Goal: Task Accomplishment & Management: Manage account settings

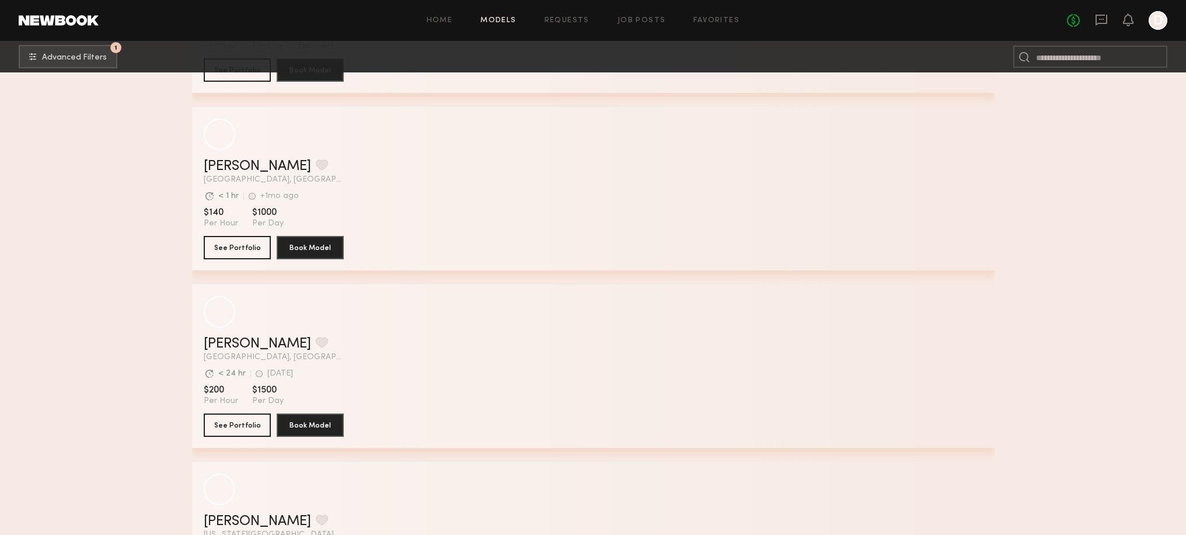
scroll to position [87439, 0]
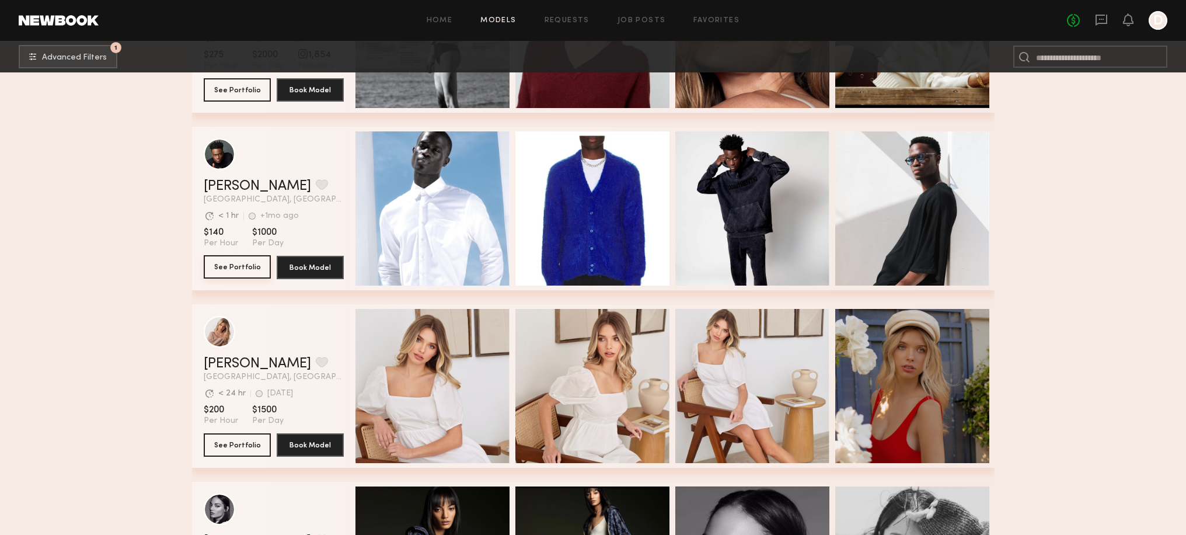
click at [233, 267] on button "See Portfolio" at bounding box center [237, 266] width 67 height 23
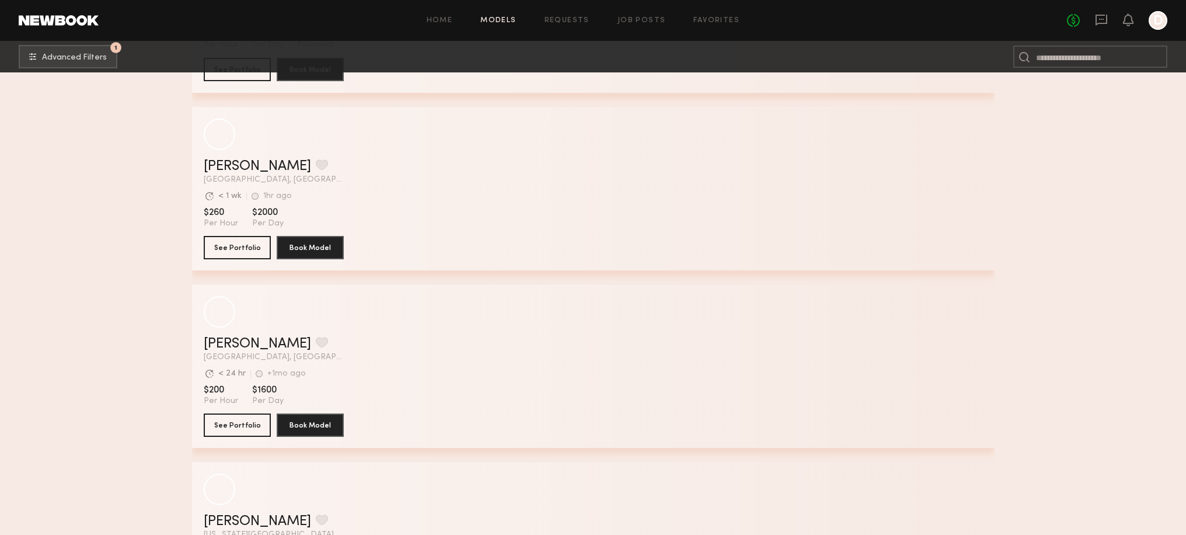
scroll to position [92054, 0]
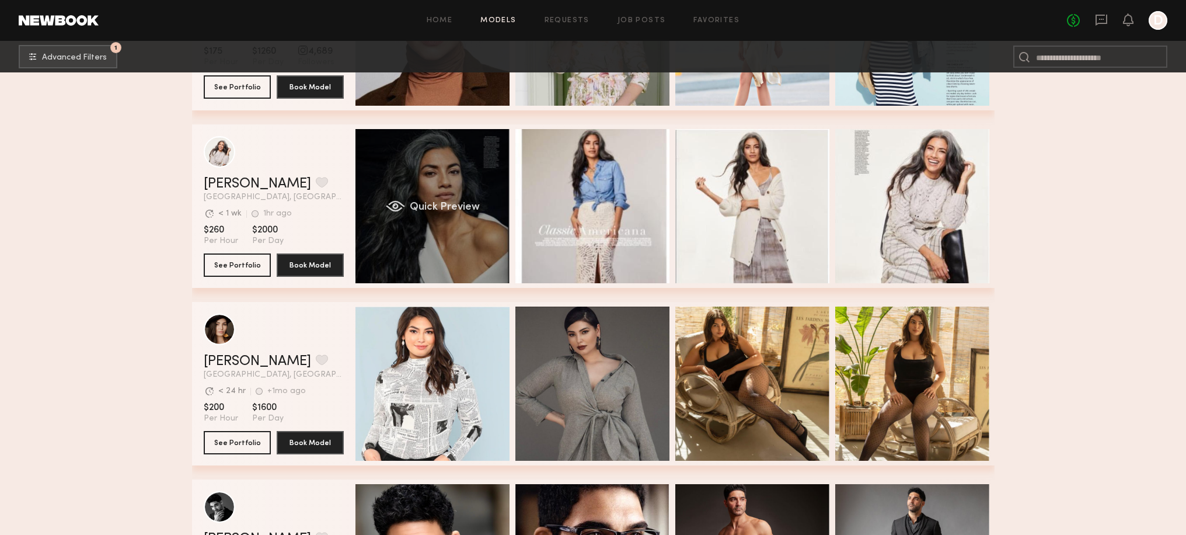
click at [416, 251] on div "Quick Preview" at bounding box center [432, 206] width 154 height 154
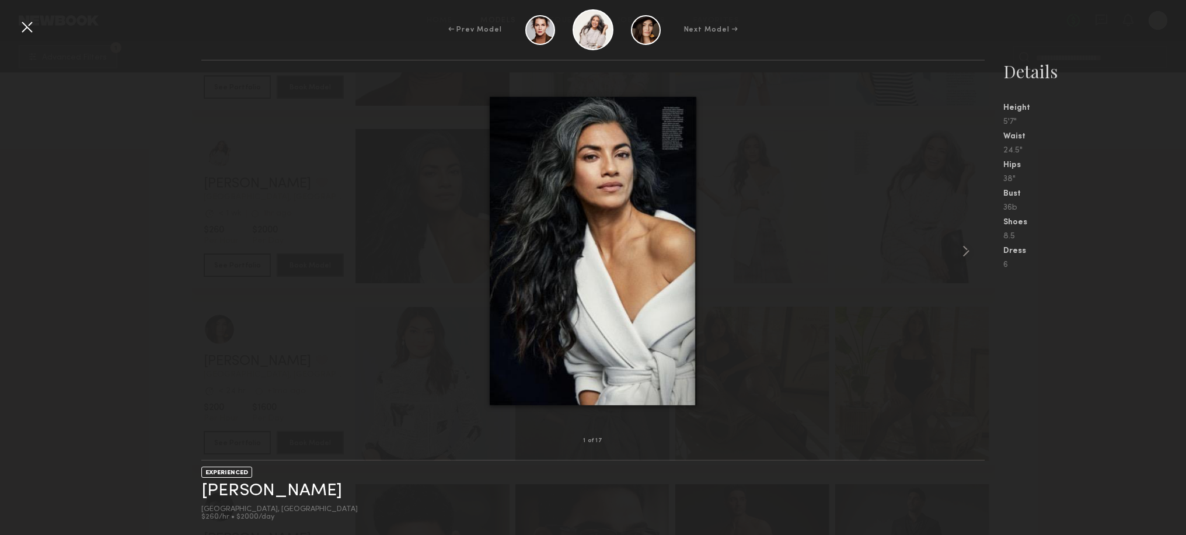
click at [29, 28] on div at bounding box center [27, 27] width 19 height 19
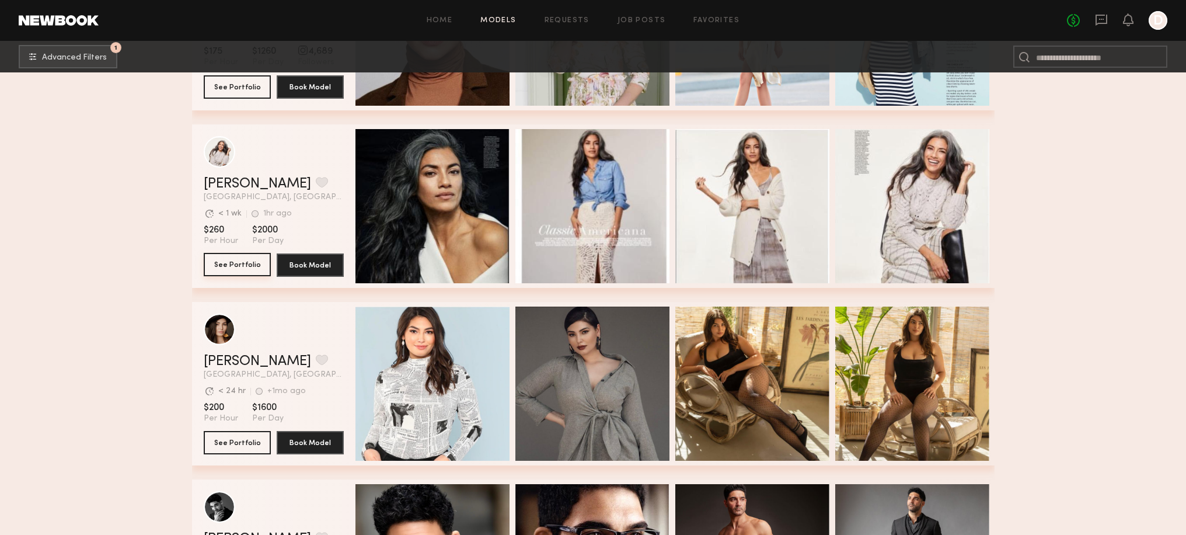
click at [231, 263] on button "See Portfolio" at bounding box center [237, 264] width 67 height 23
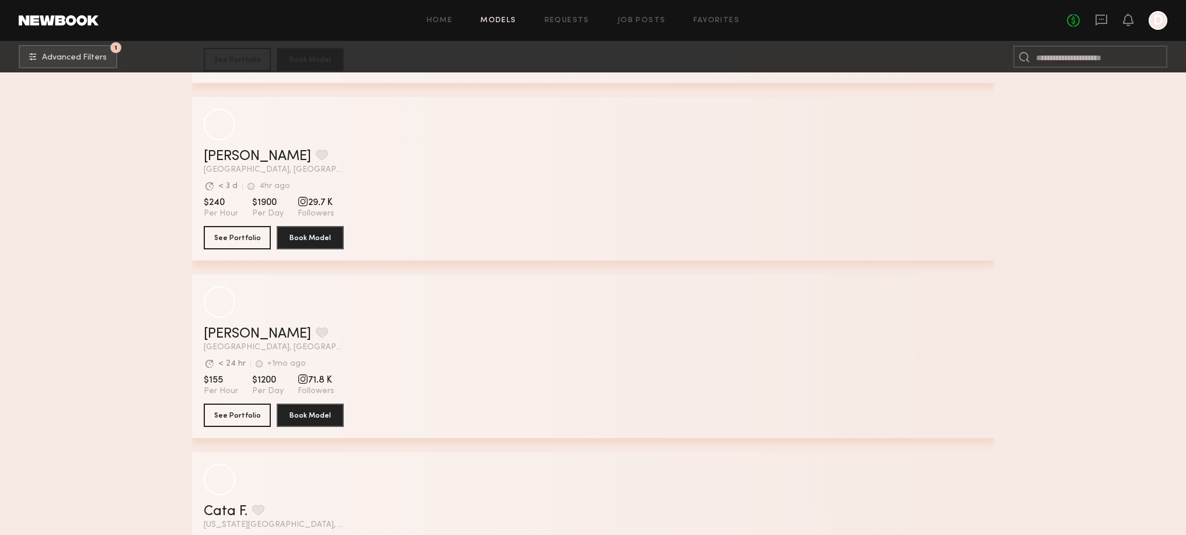
scroll to position [104652, 0]
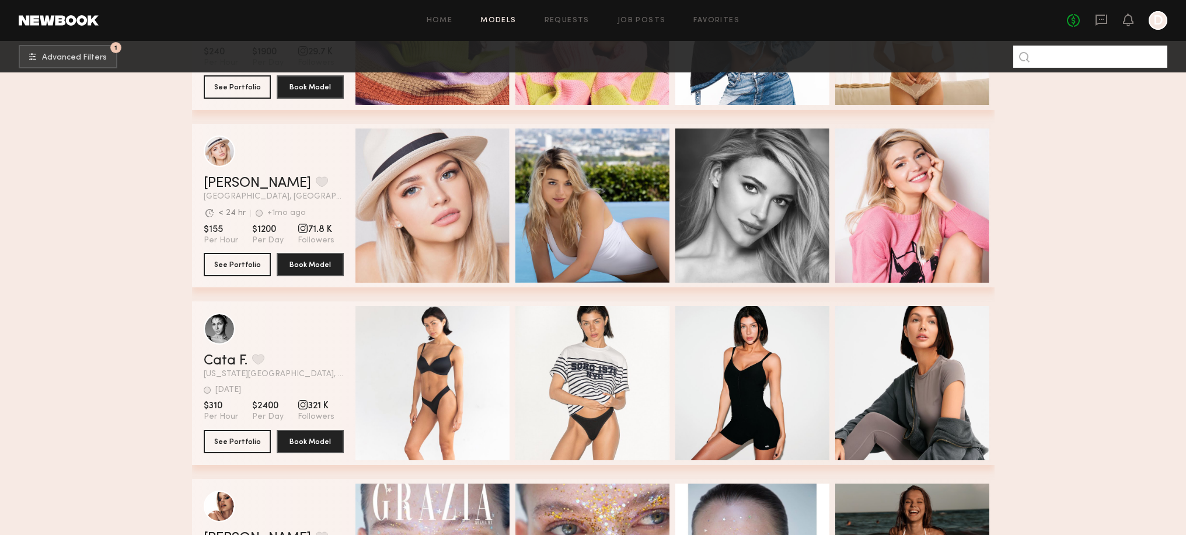
click at [1047, 59] on input at bounding box center [1090, 57] width 154 height 22
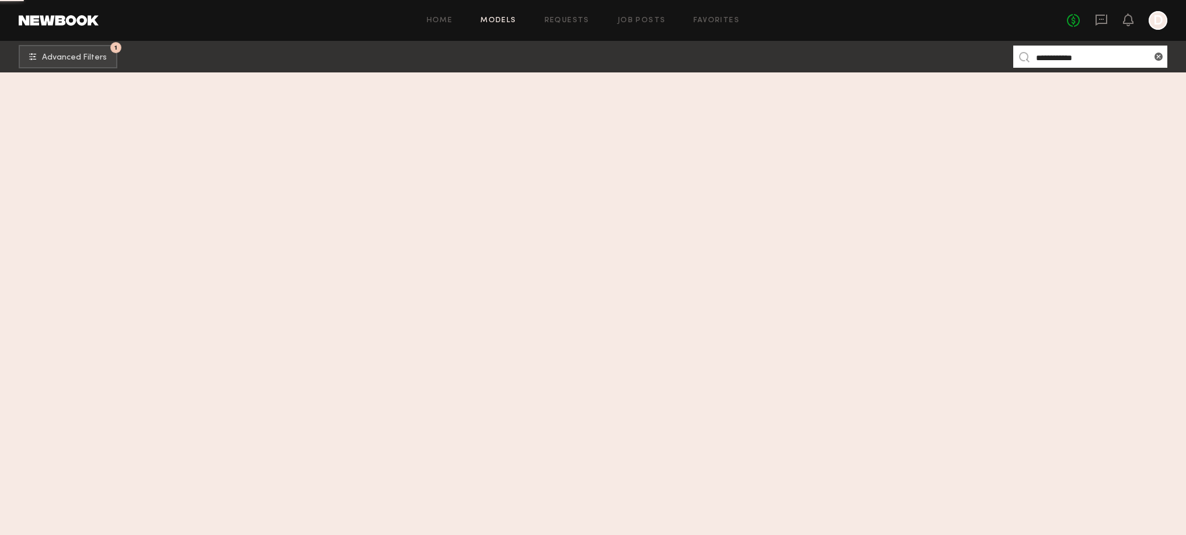
scroll to position [0, 0]
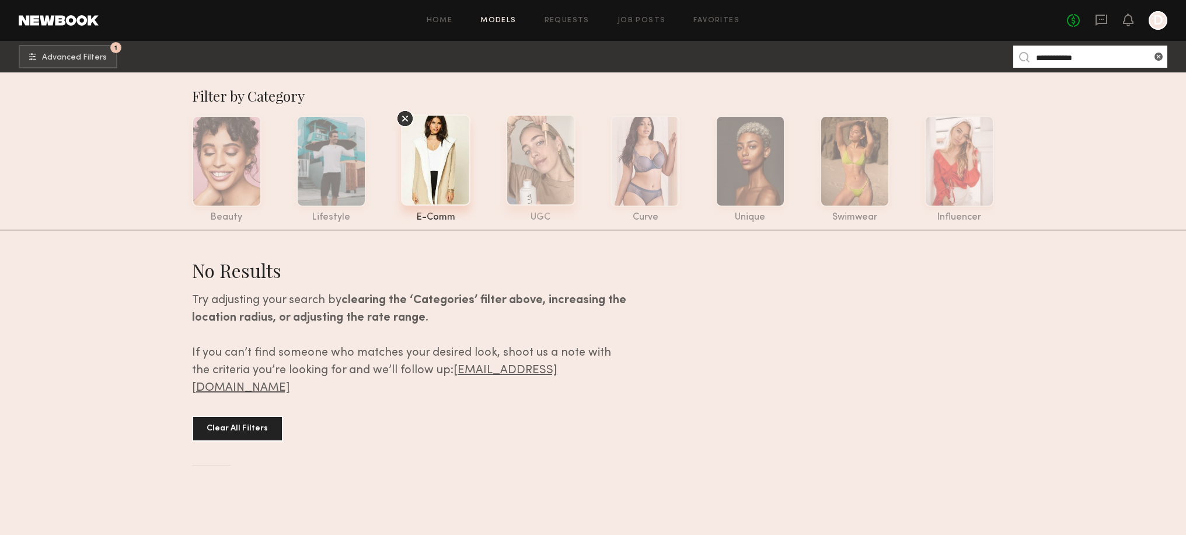
type input "**********"
click at [536, 197] on div at bounding box center [540, 159] width 69 height 91
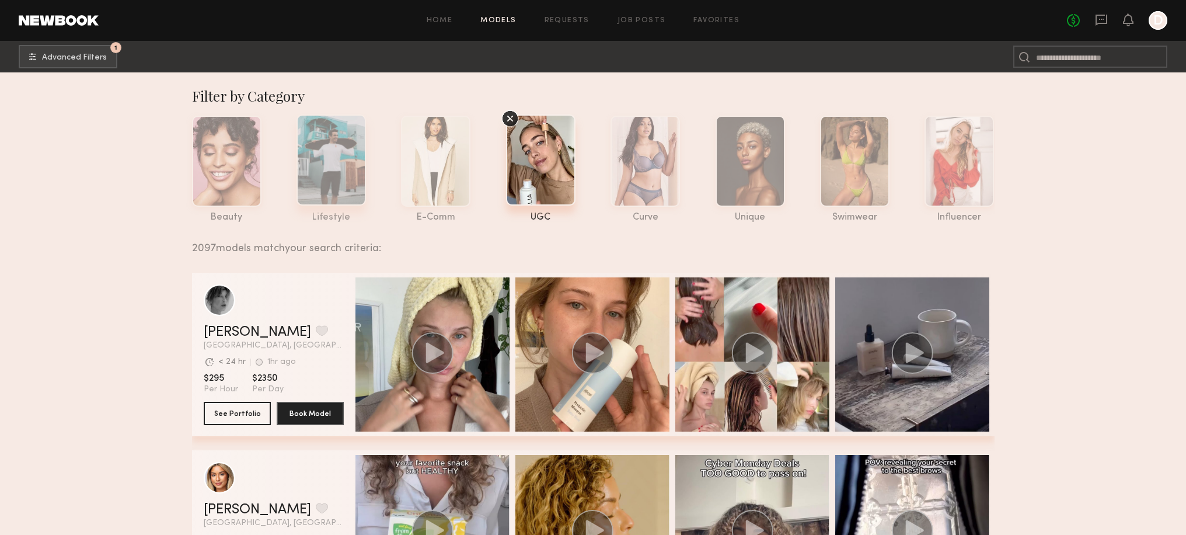
click at [330, 193] on div at bounding box center [330, 159] width 69 height 91
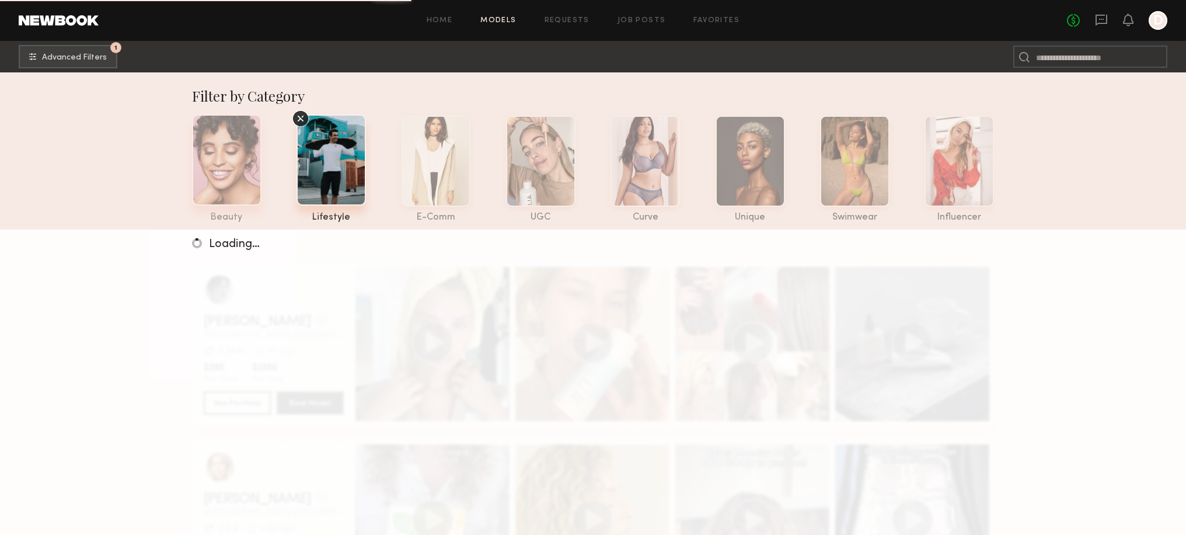
click at [217, 189] on div at bounding box center [226, 159] width 69 height 91
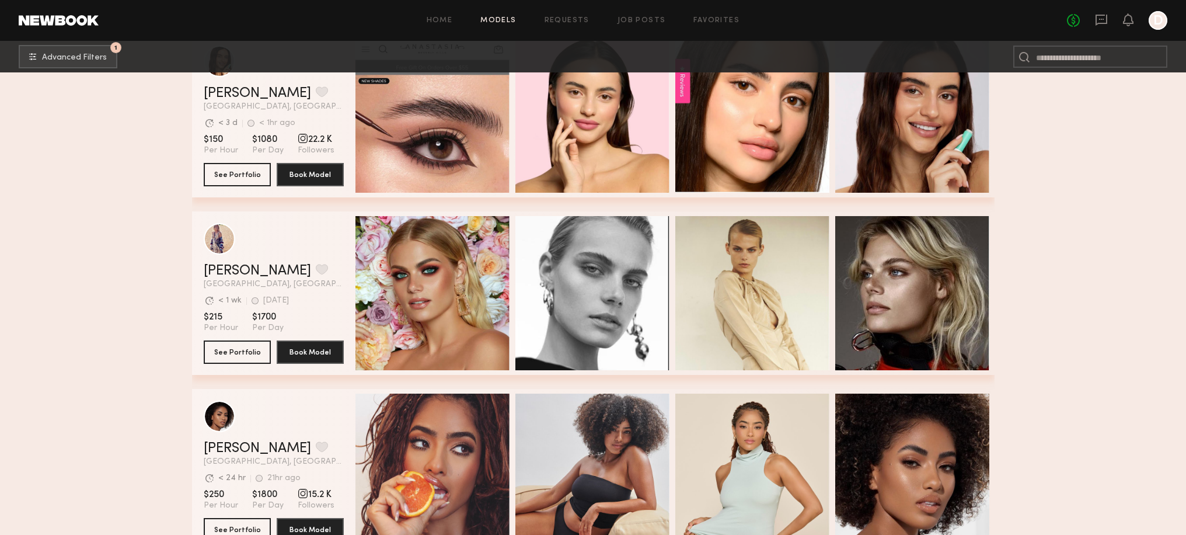
scroll to position [7515, 0]
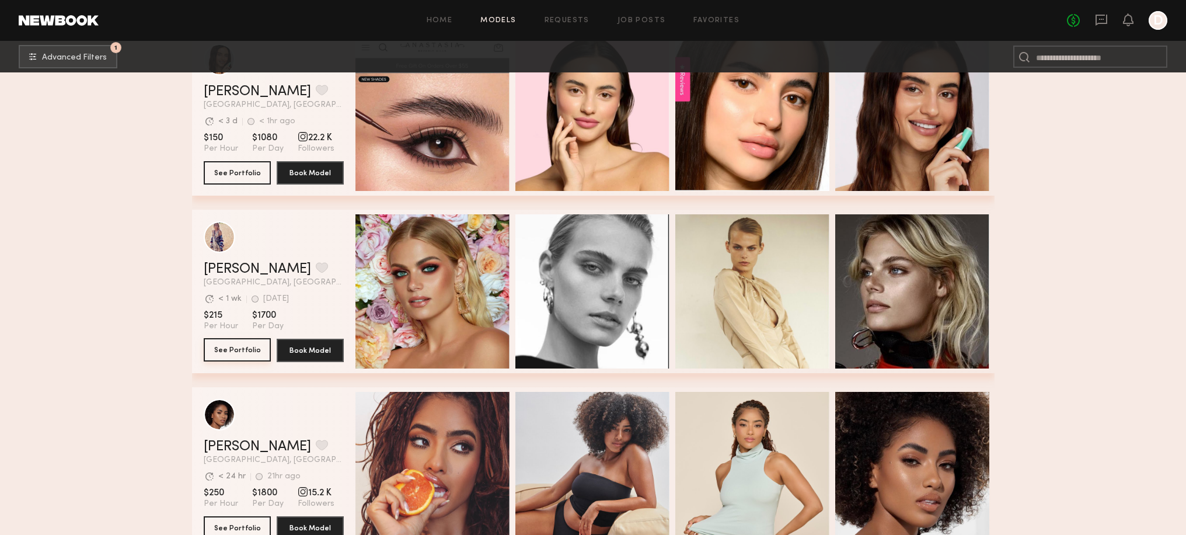
click at [235, 346] on button "See Portfolio" at bounding box center [237, 349] width 67 height 23
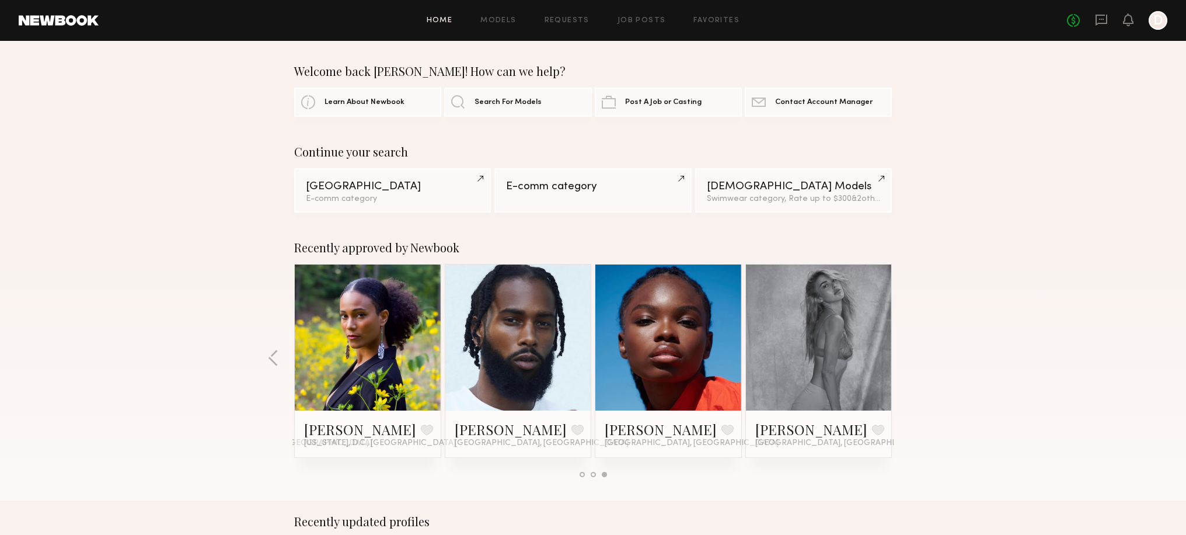
click at [502, 339] on link at bounding box center [518, 337] width 71 height 146
click at [521, 102] on span "Search For Models" at bounding box center [507, 102] width 67 height 8
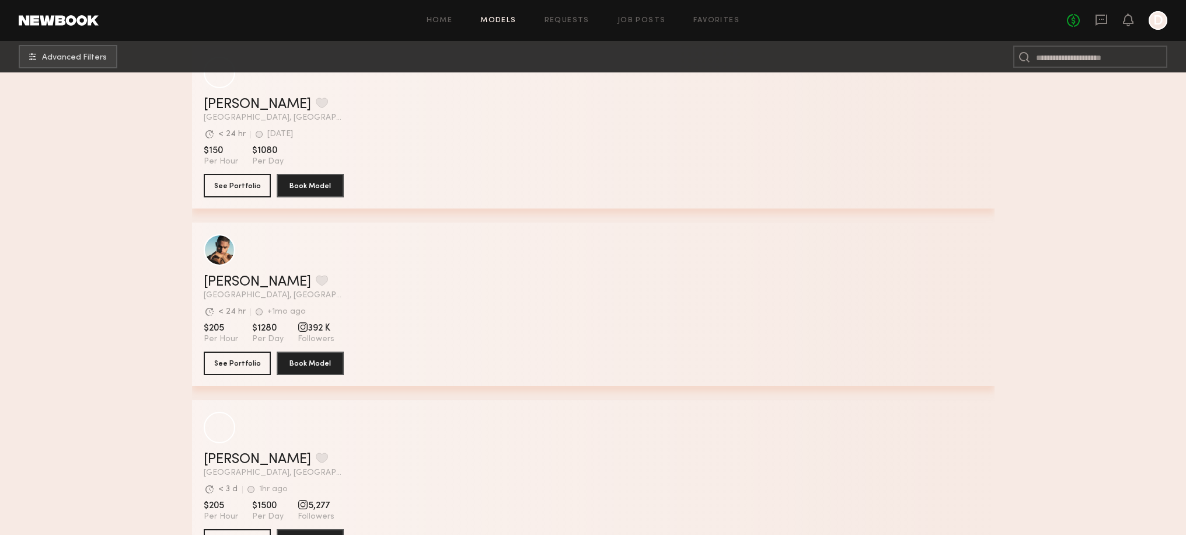
scroll to position [1284, 0]
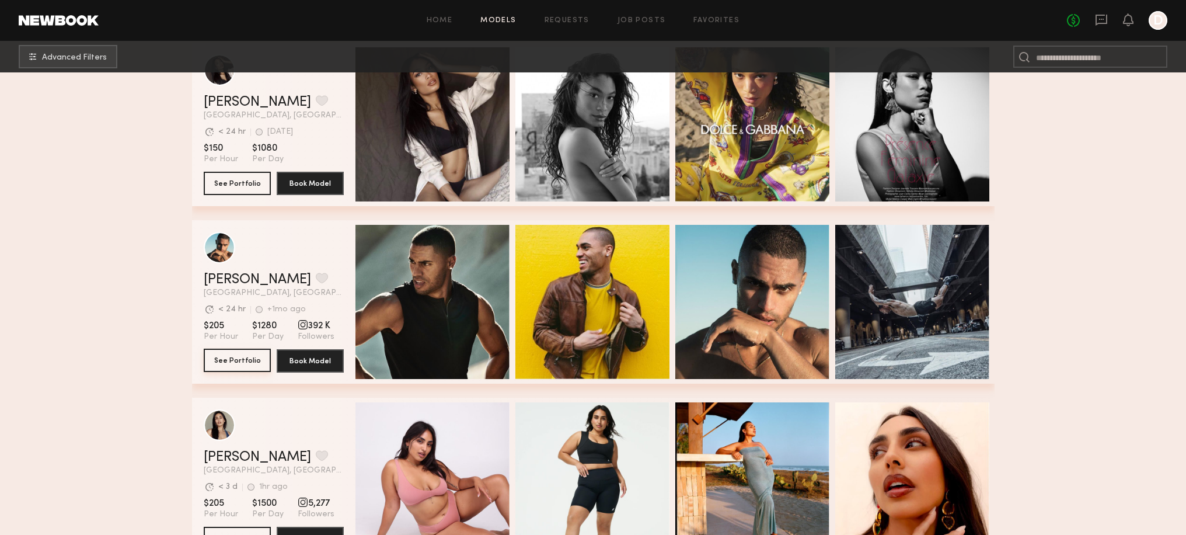
click at [235, 362] on button "See Portfolio" at bounding box center [237, 359] width 67 height 23
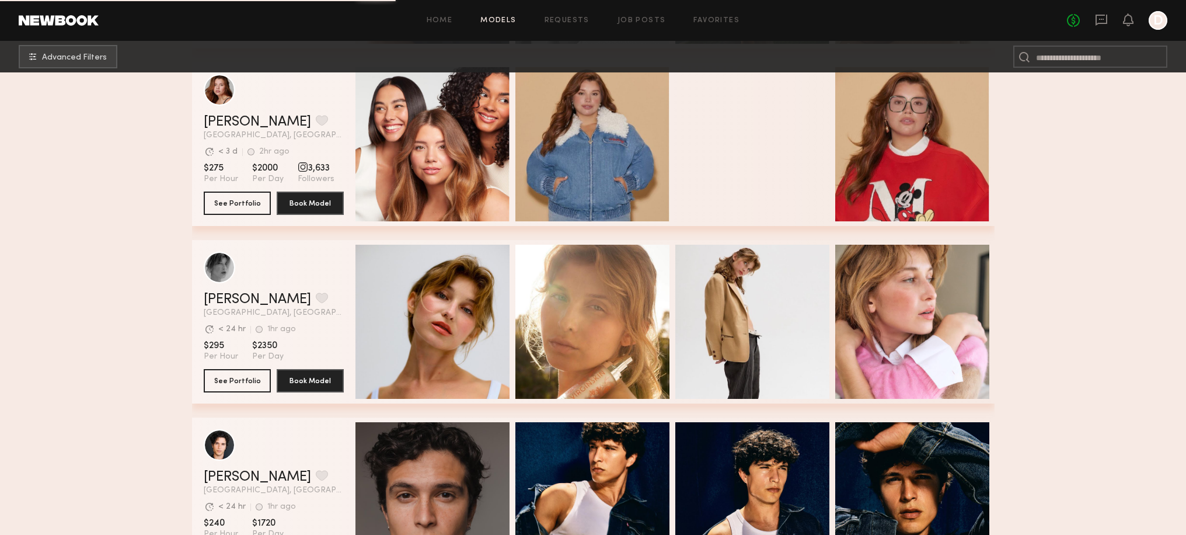
scroll to position [12532, 0]
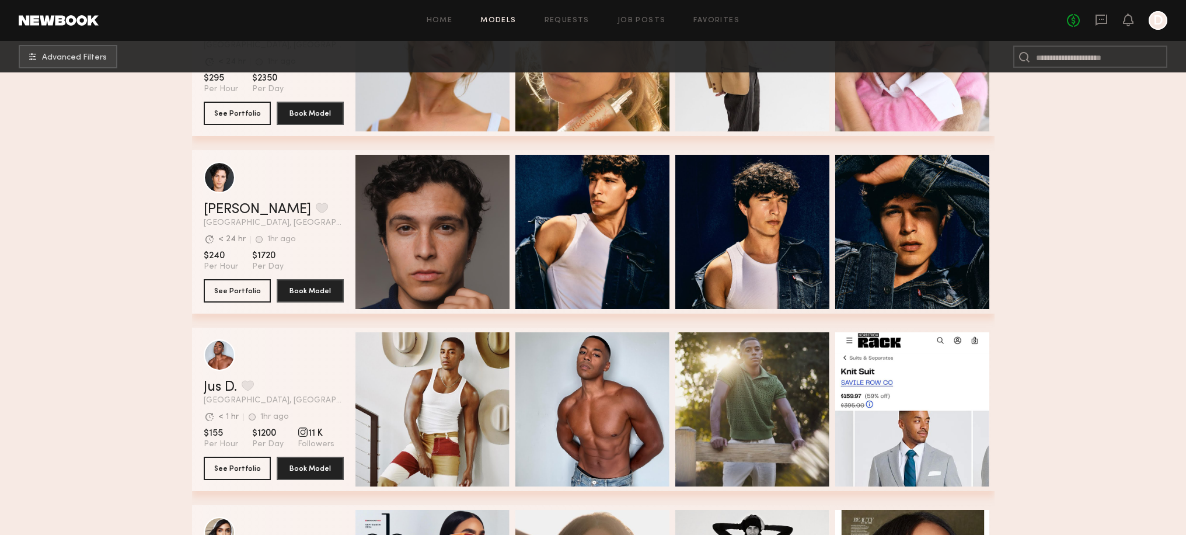
click at [645, 23] on link "Job Posts" at bounding box center [641, 21] width 48 height 8
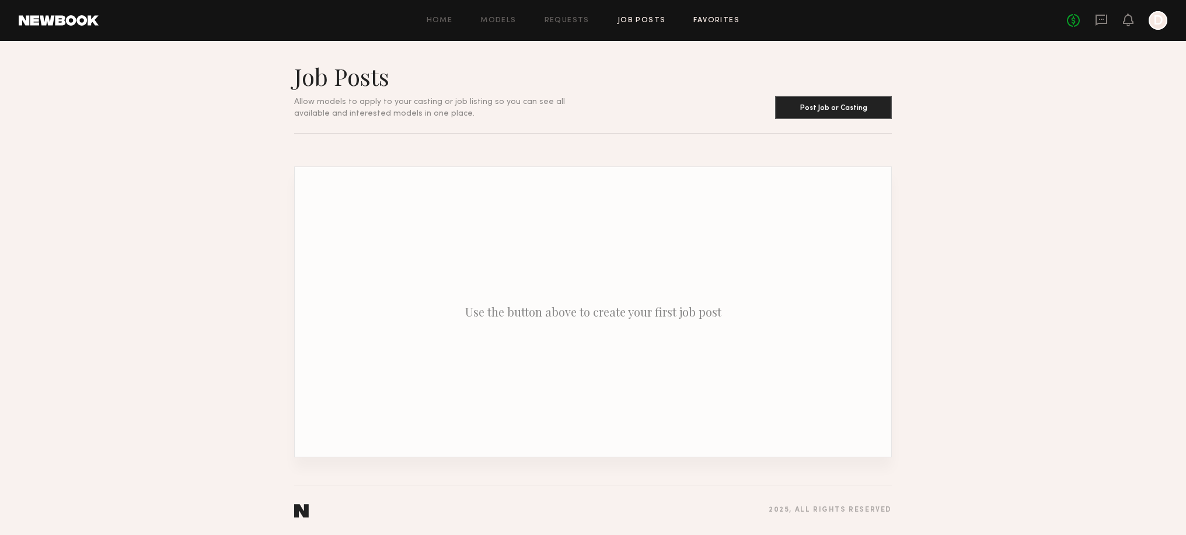
drag, startPoint x: 707, startPoint y: 19, endPoint x: 698, endPoint y: 22, distance: 9.8
click at [707, 19] on link "Favorites" at bounding box center [716, 21] width 46 height 8
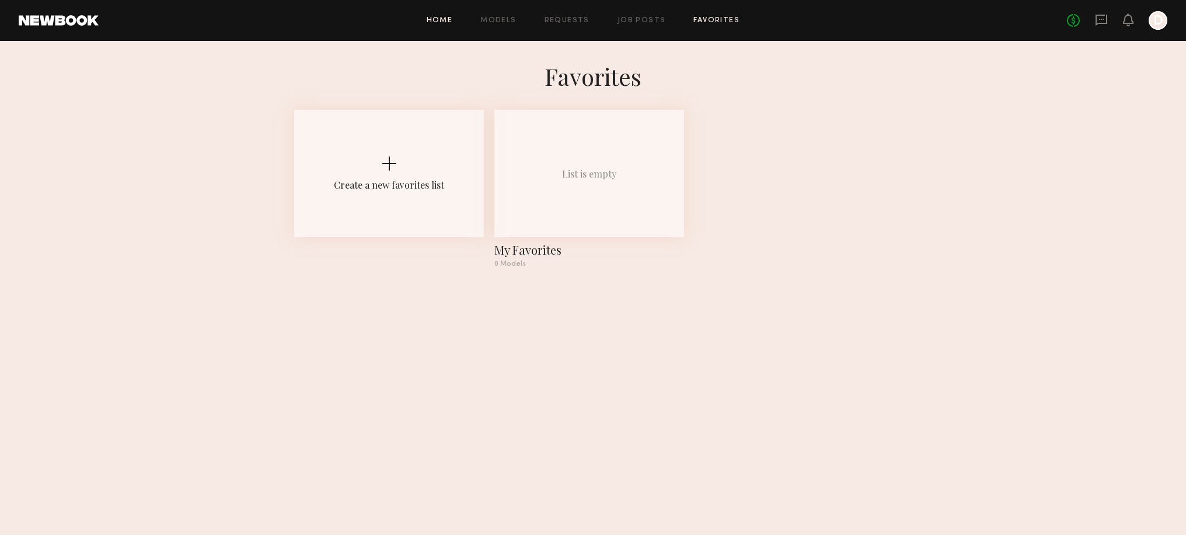
click at [442, 19] on link "Home" at bounding box center [440, 21] width 26 height 8
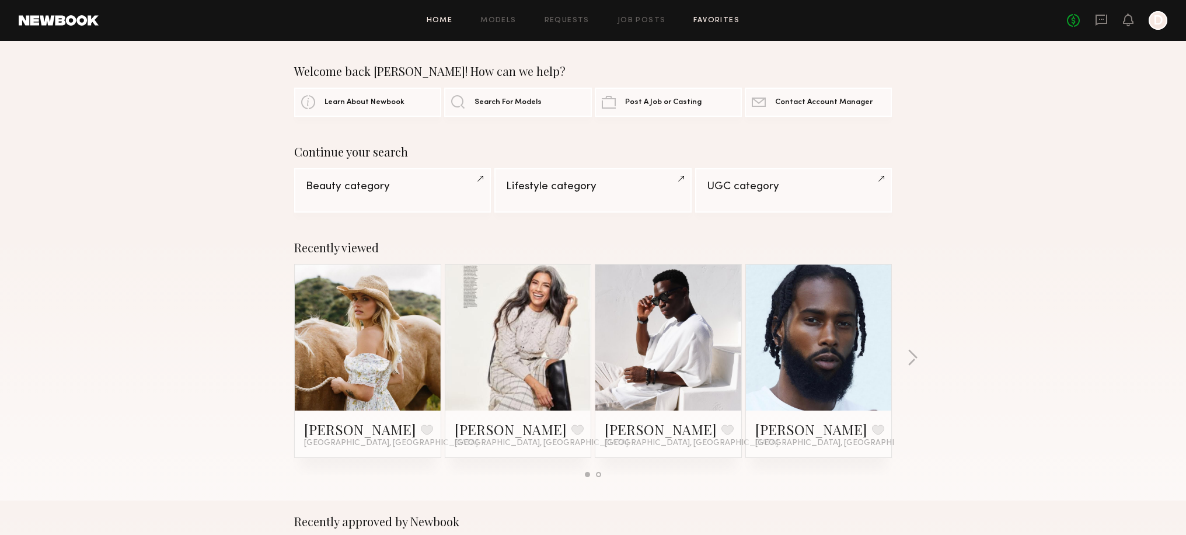
click at [696, 20] on link "Favorites" at bounding box center [716, 21] width 46 height 8
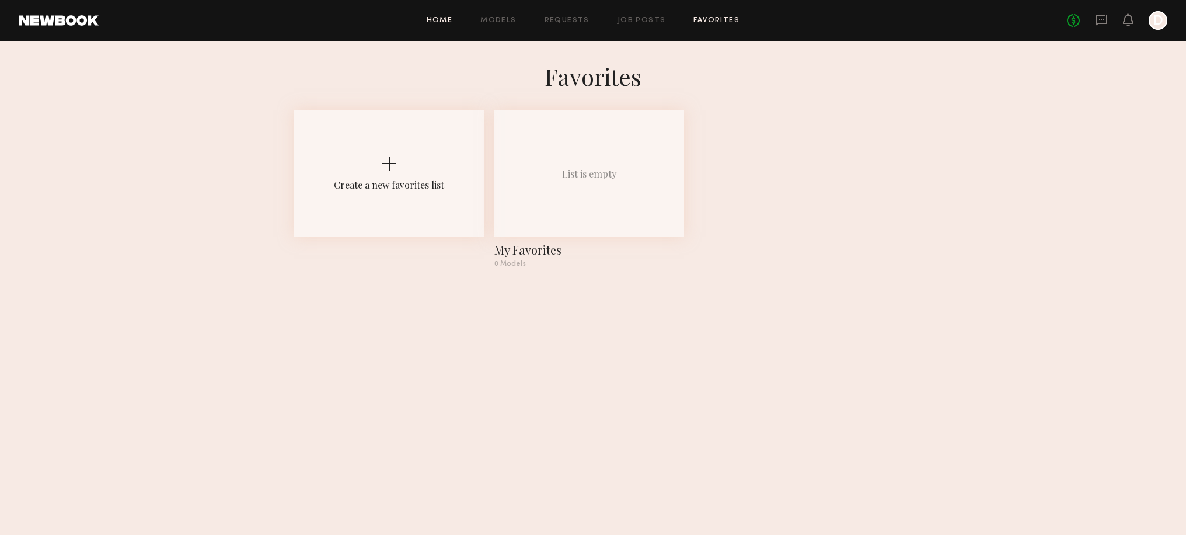
click at [434, 22] on link "Home" at bounding box center [440, 21] width 26 height 8
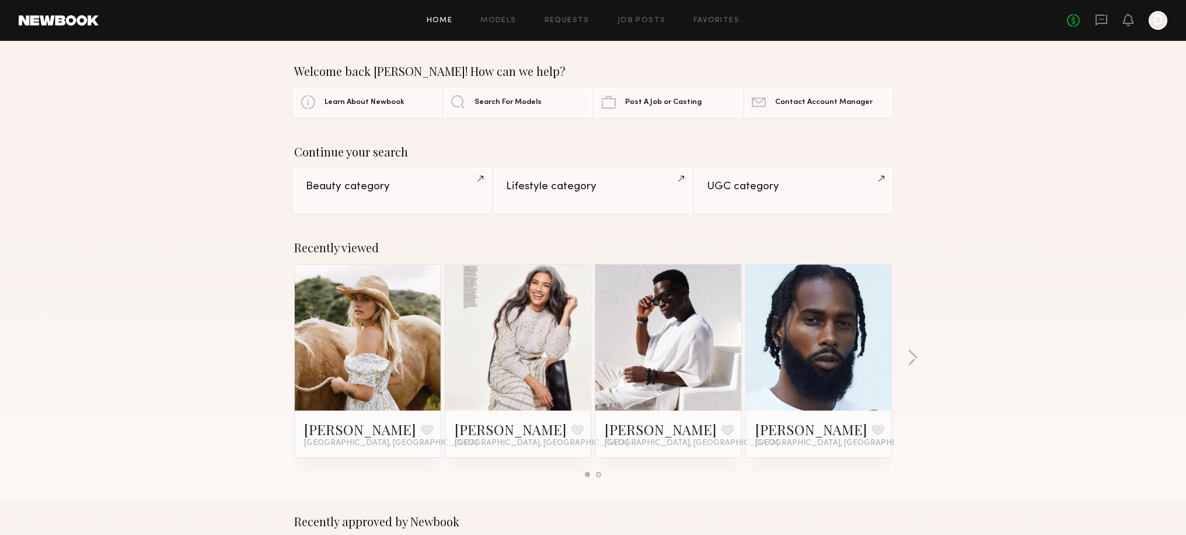
click at [781, 295] on div at bounding box center [819, 337] width 146 height 146
click at [715, 23] on link "Favorites" at bounding box center [716, 21] width 46 height 8
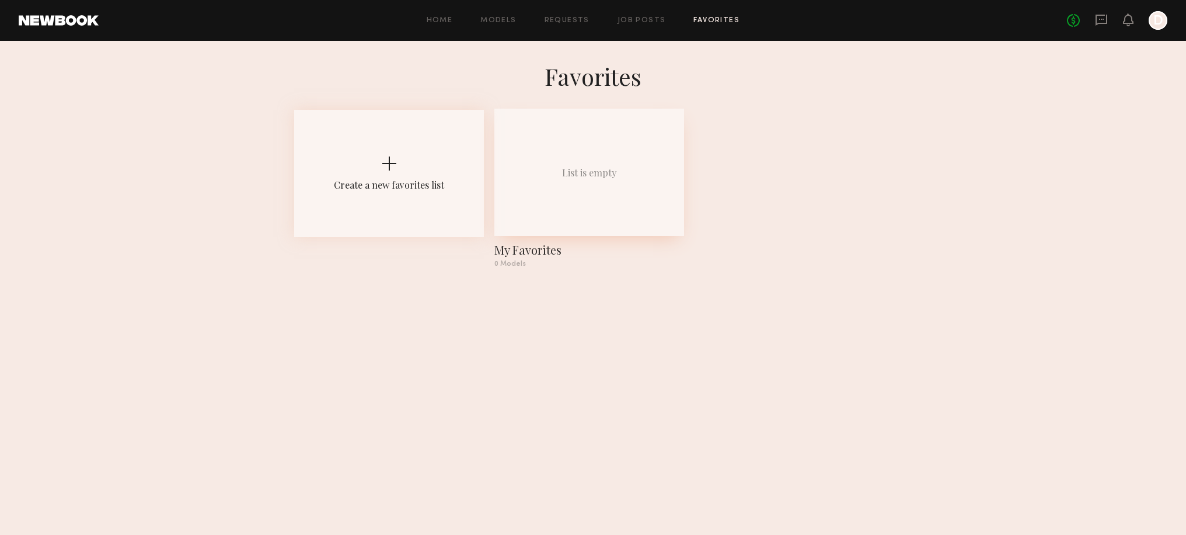
click at [588, 177] on div "List is empty" at bounding box center [589, 172] width 55 height 12
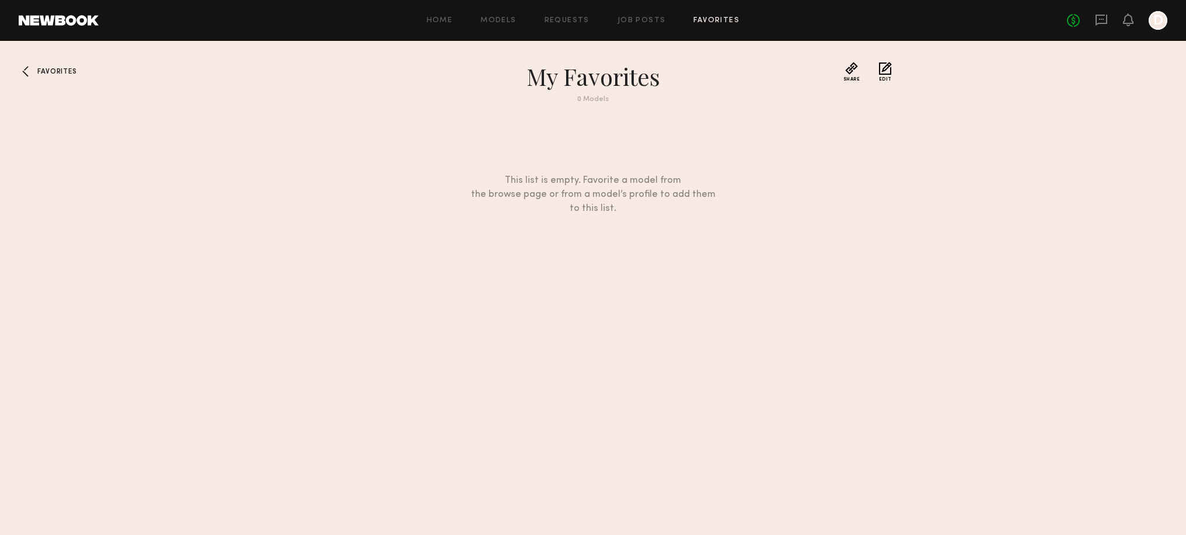
click at [26, 71] on div at bounding box center [28, 71] width 19 height 19
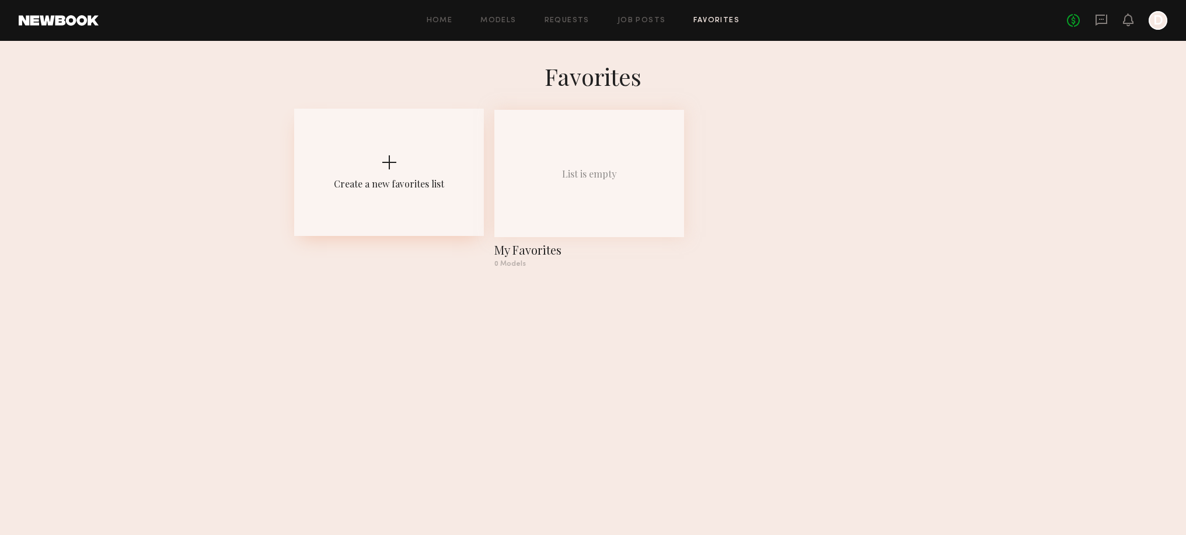
click at [389, 170] on div "Create a new favorites list" at bounding box center [389, 172] width 190 height 127
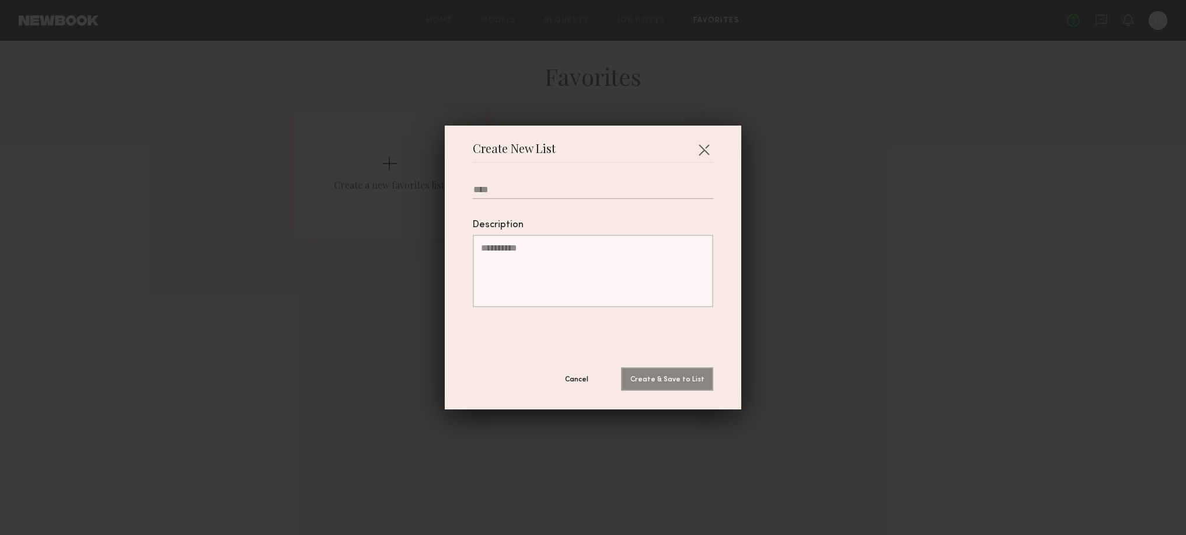
click at [500, 189] on input "text" at bounding box center [593, 191] width 240 height 15
type input "********"
click at [657, 378] on button "Create & Save to List" at bounding box center [667, 378] width 92 height 23
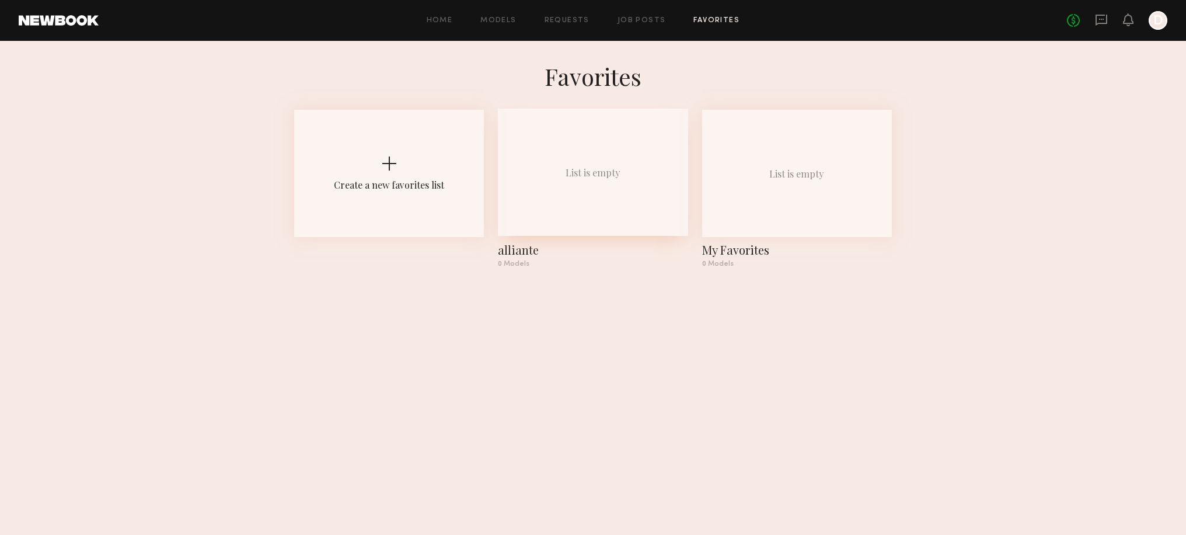
click at [581, 176] on div "List is empty" at bounding box center [593, 172] width 55 height 12
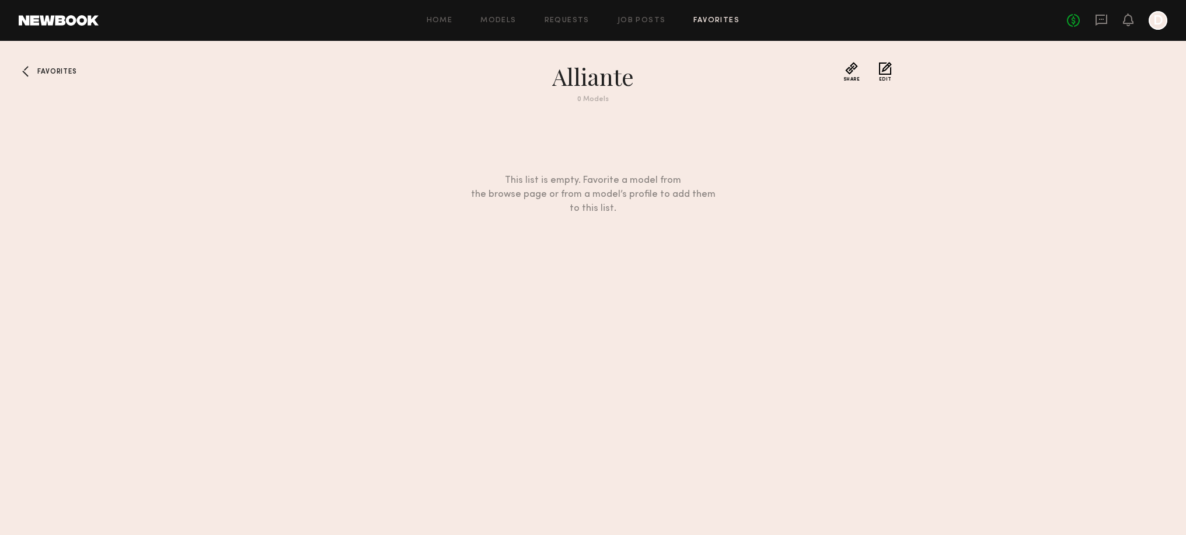
click at [30, 73] on div at bounding box center [28, 71] width 19 height 19
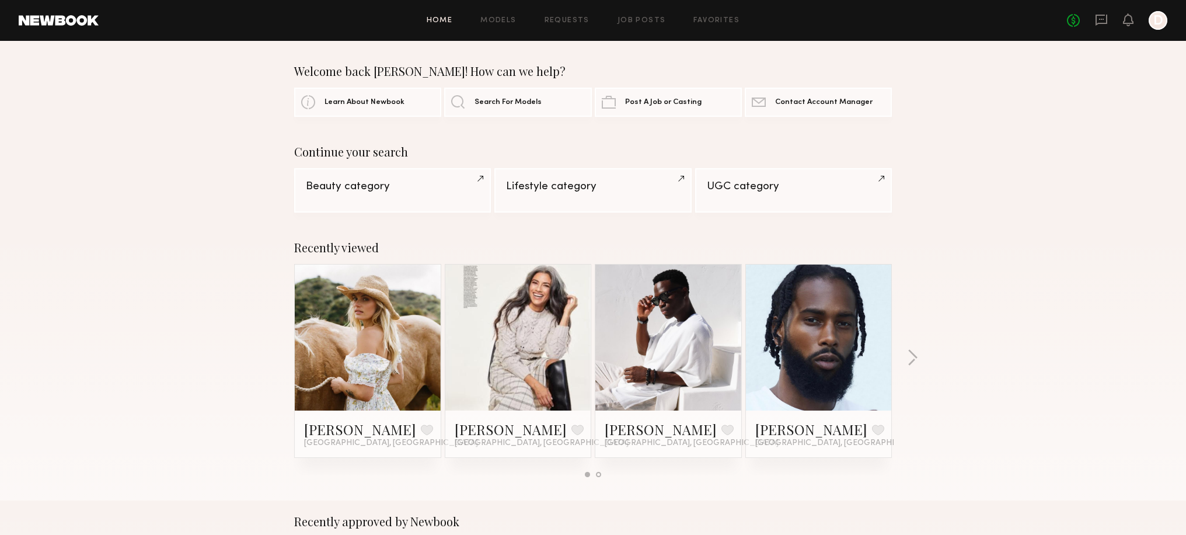
click at [809, 344] on link at bounding box center [818, 337] width 71 height 146
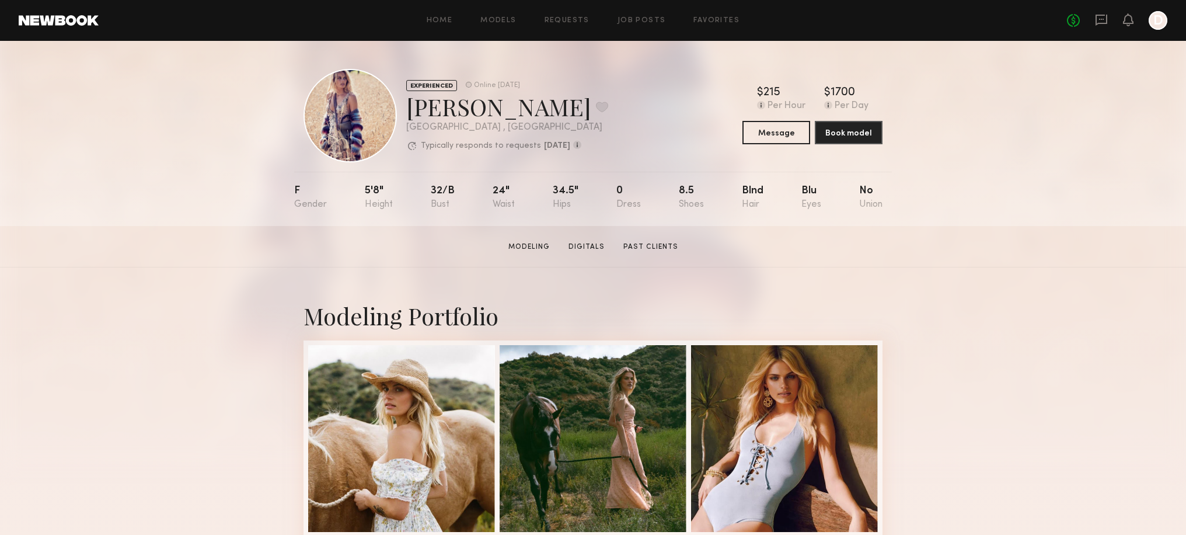
scroll to position [1, 0]
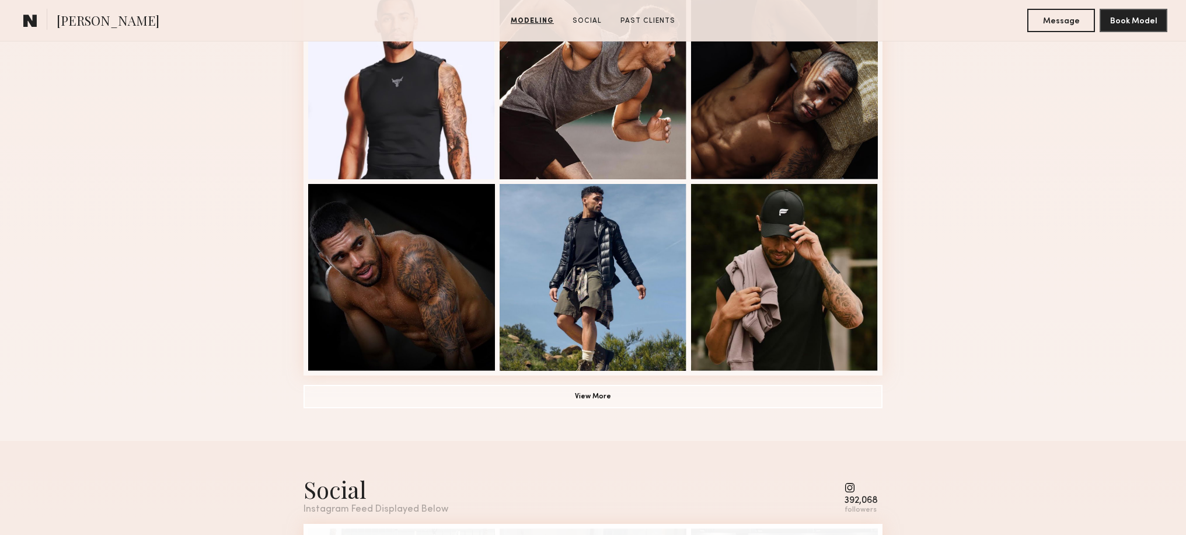
scroll to position [747, 0]
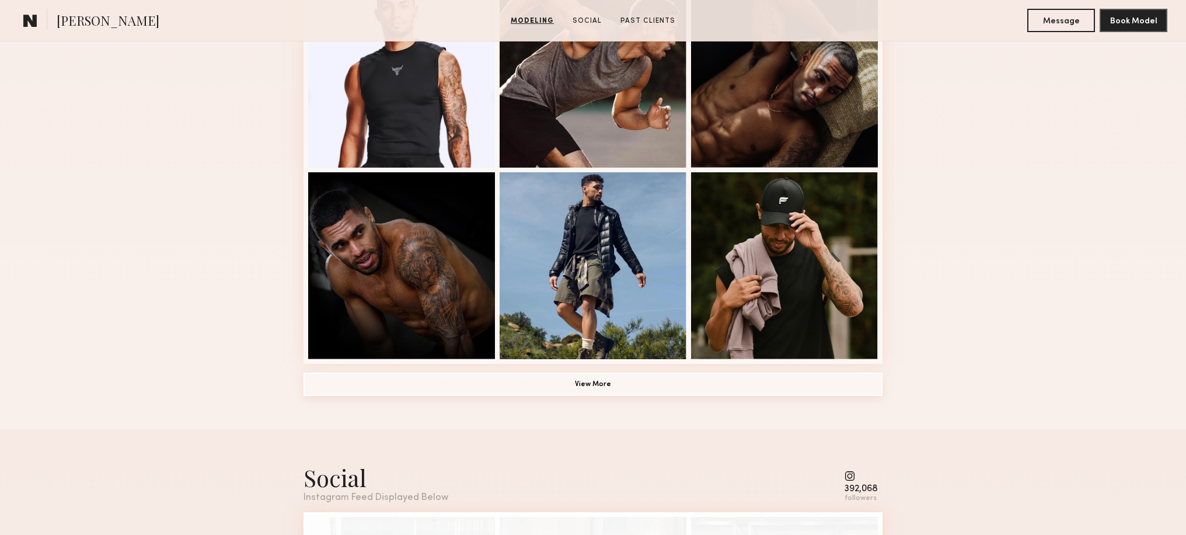
click at [592, 385] on button "View More" at bounding box center [592, 383] width 579 height 23
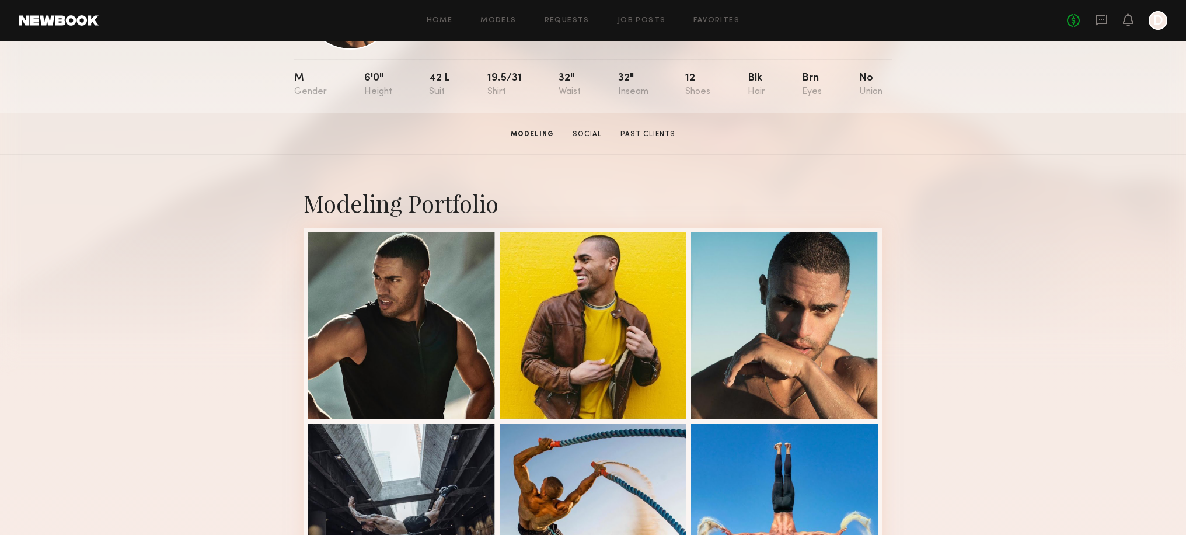
scroll to position [0, 0]
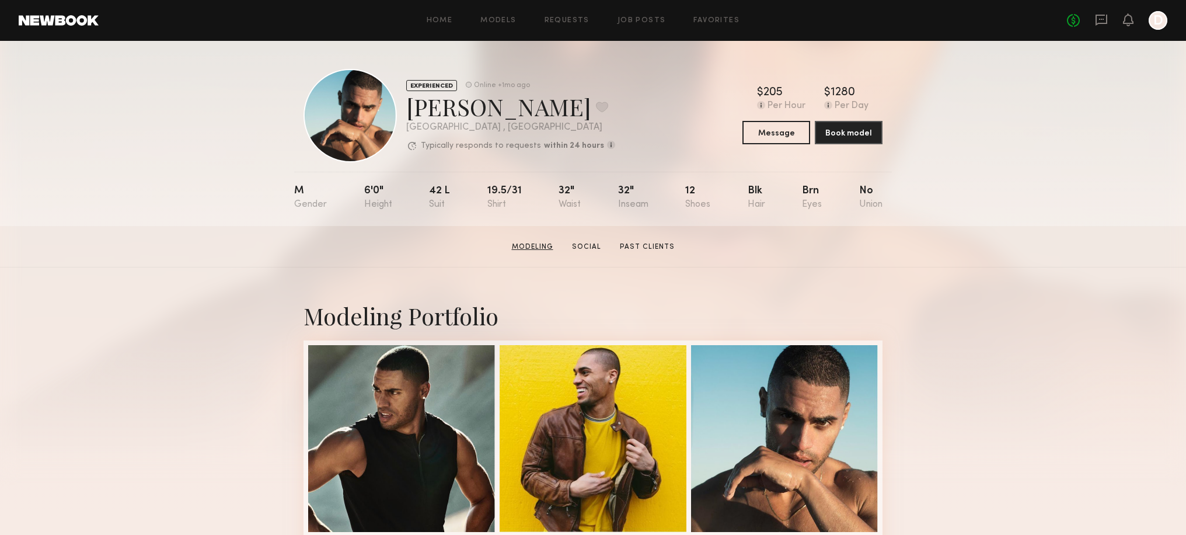
click at [533, 247] on link "Modeling" at bounding box center [532, 247] width 51 height 11
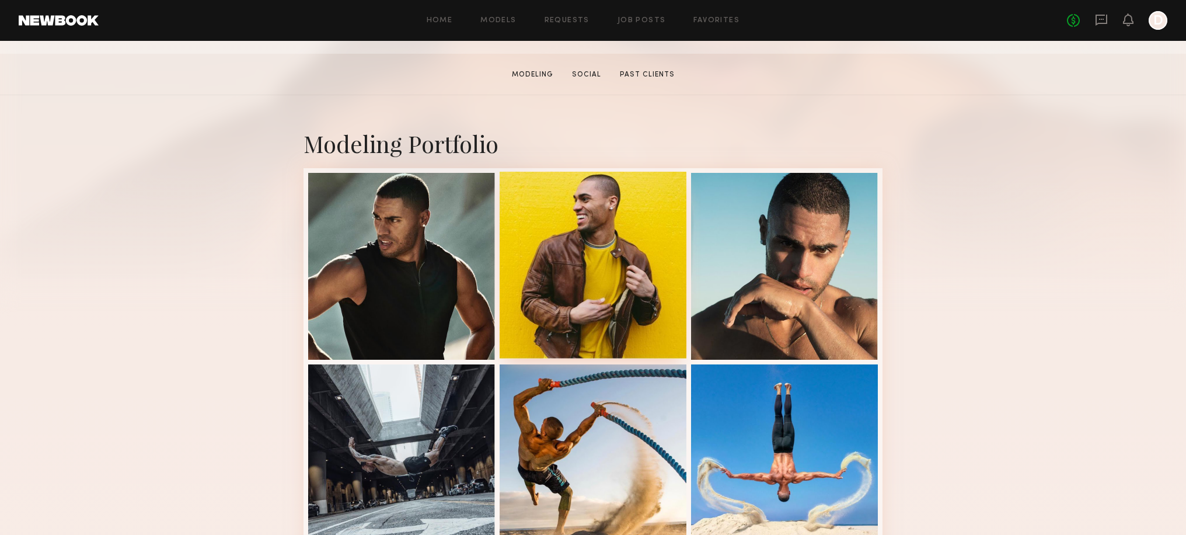
scroll to position [197, 0]
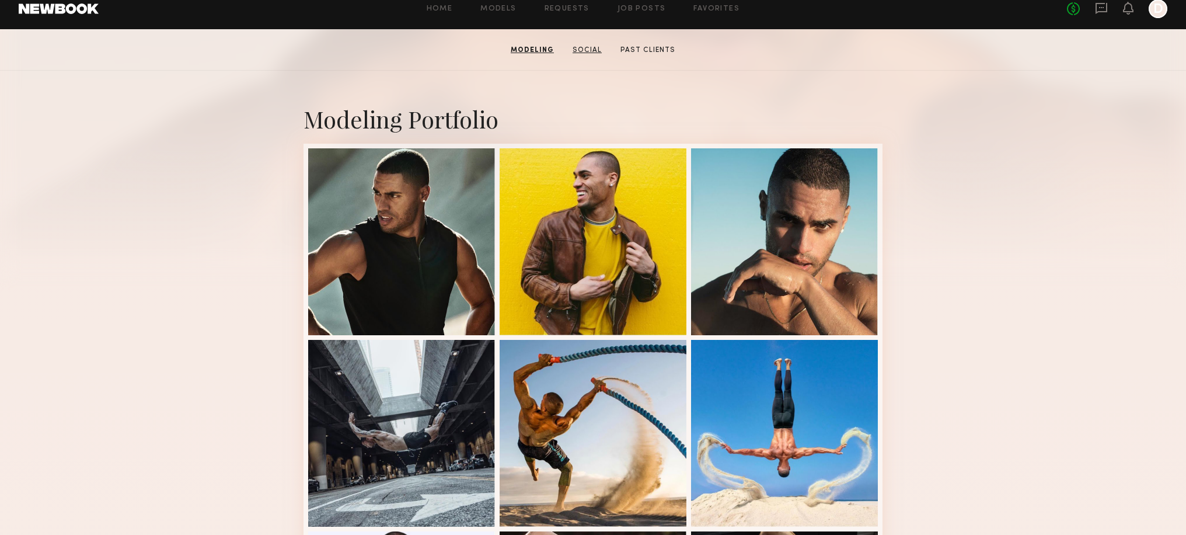
click at [595, 52] on link "Social" at bounding box center [587, 50] width 39 height 11
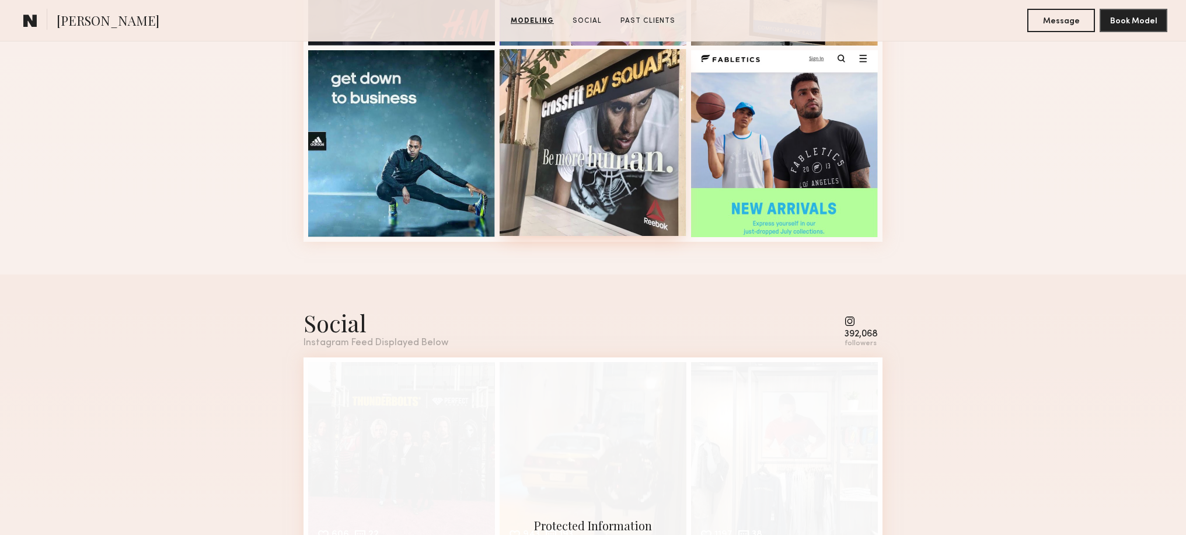
scroll to position [1838, 0]
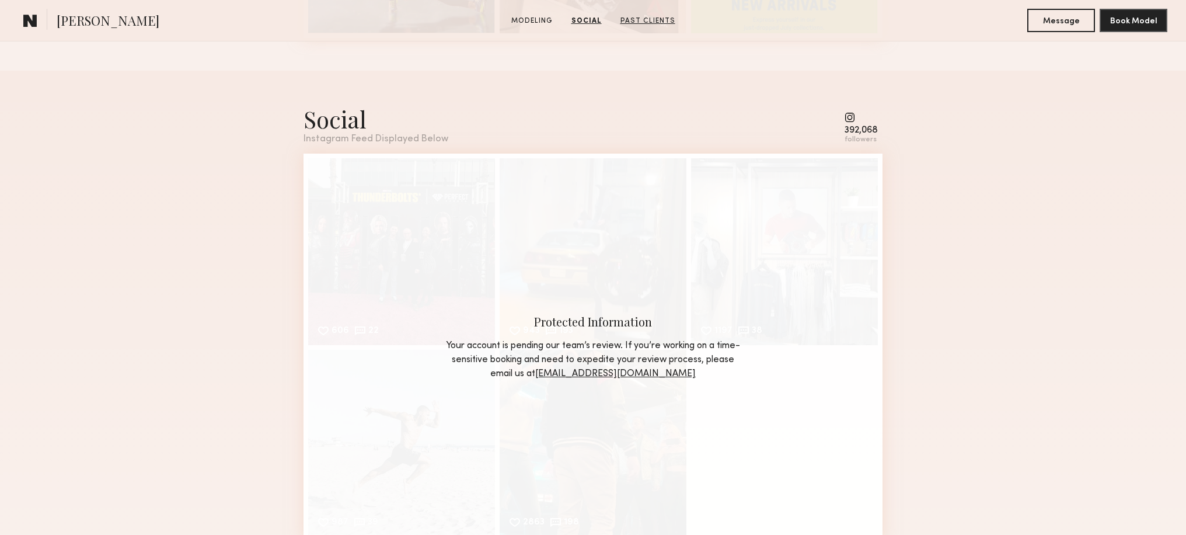
click at [649, 18] on link "Past Clients" at bounding box center [648, 21] width 64 height 11
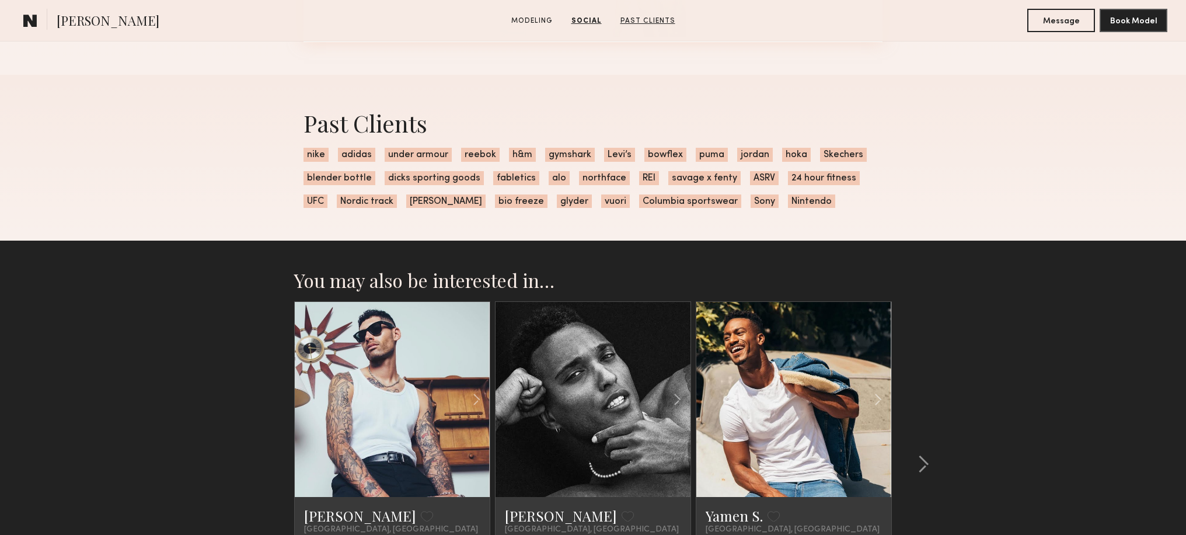
scroll to position [2341, 0]
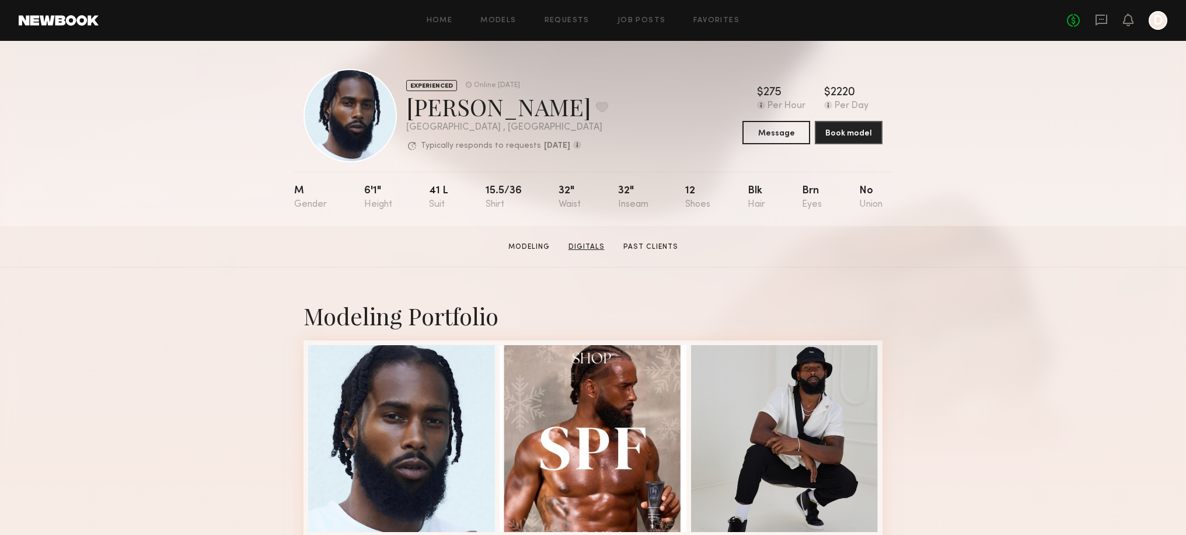
click at [588, 245] on link "Digitals" at bounding box center [587, 247] width 46 height 11
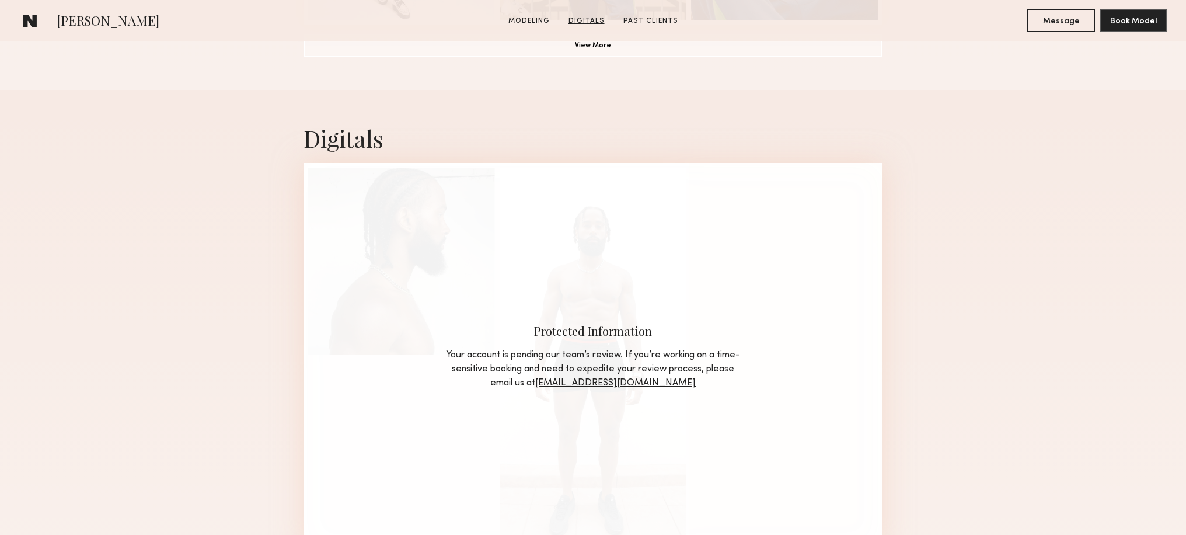
scroll to position [1105, 0]
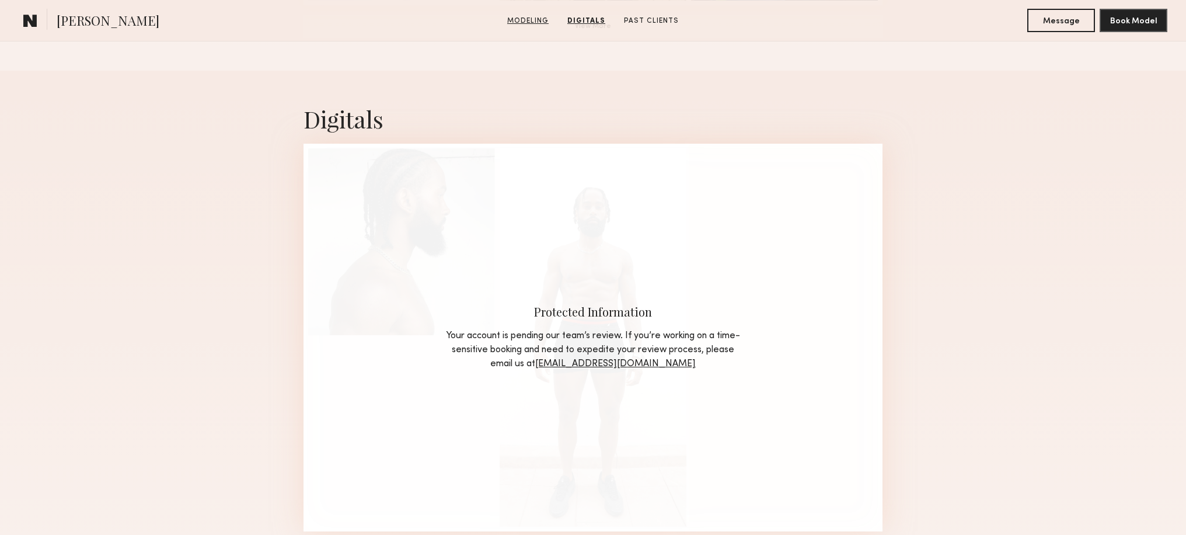
click at [528, 24] on link "Modeling" at bounding box center [528, 21] width 51 height 11
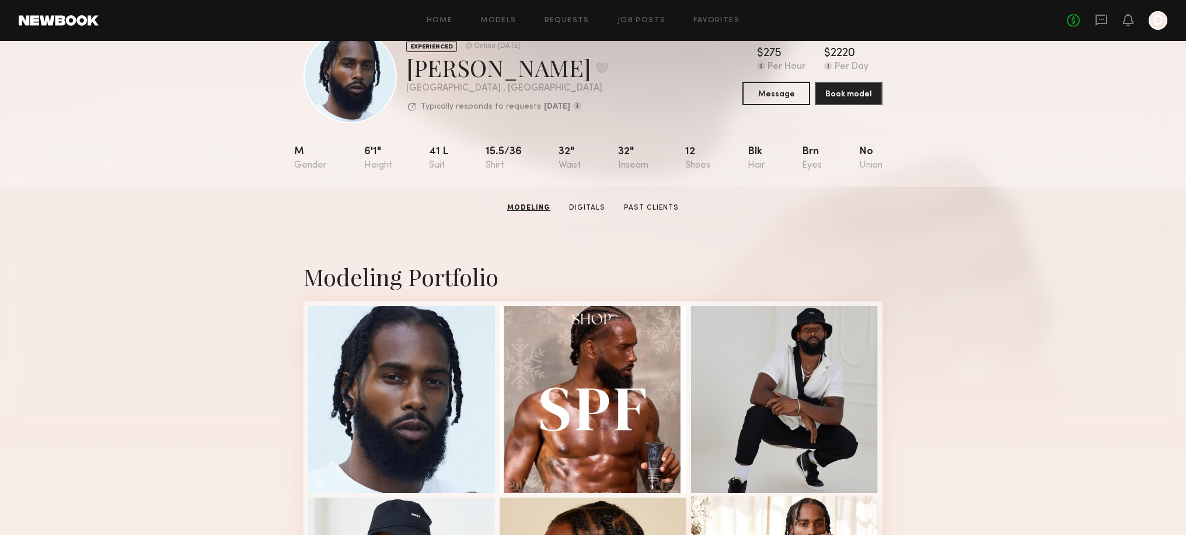
scroll to position [0, 0]
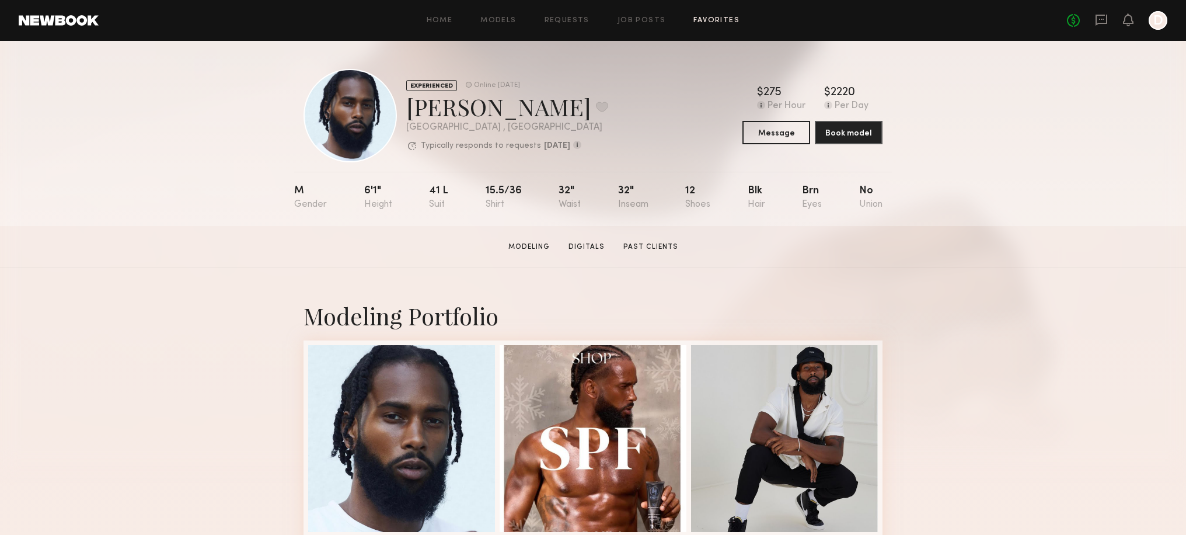
click at [728, 19] on link "Favorites" at bounding box center [716, 21] width 46 height 8
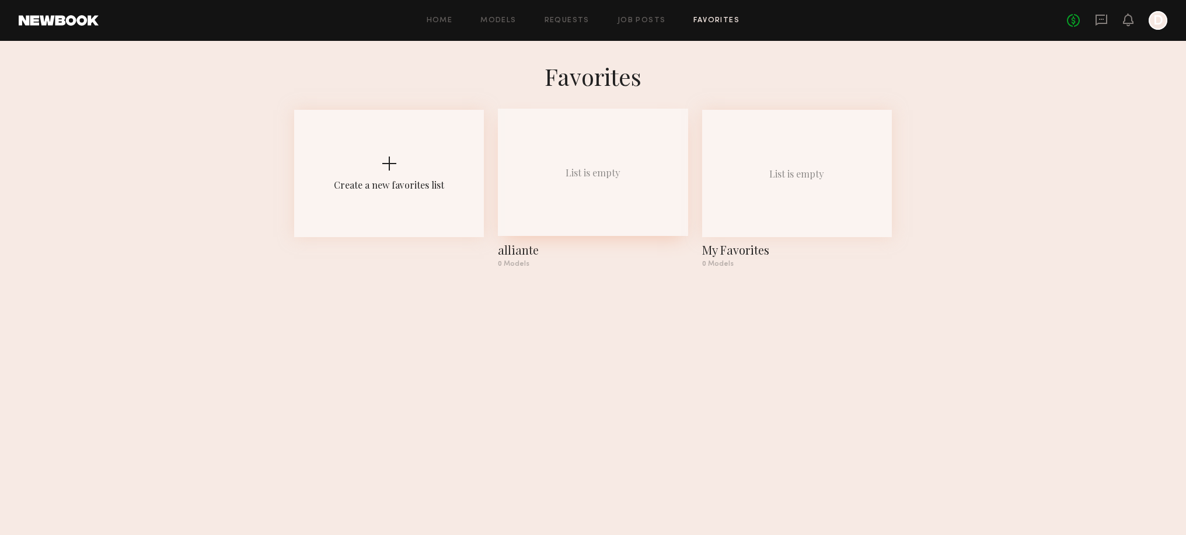
click at [518, 253] on div "alliante" at bounding box center [593, 250] width 190 height 16
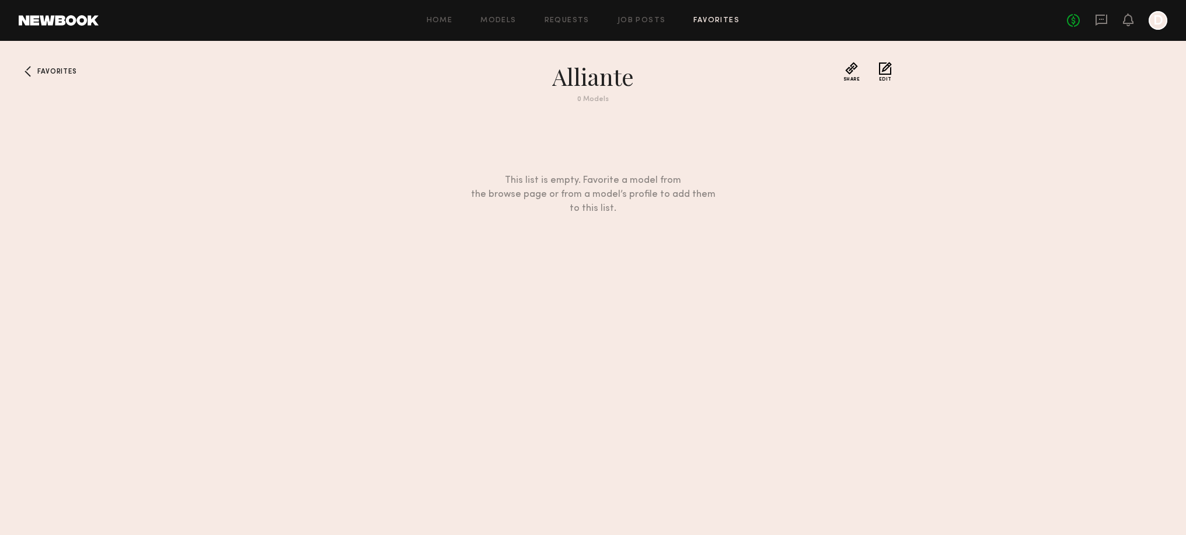
click at [615, 83] on h1 "alliante" at bounding box center [593, 76] width 420 height 29
click at [881, 69] on button "Edit" at bounding box center [885, 72] width 13 height 20
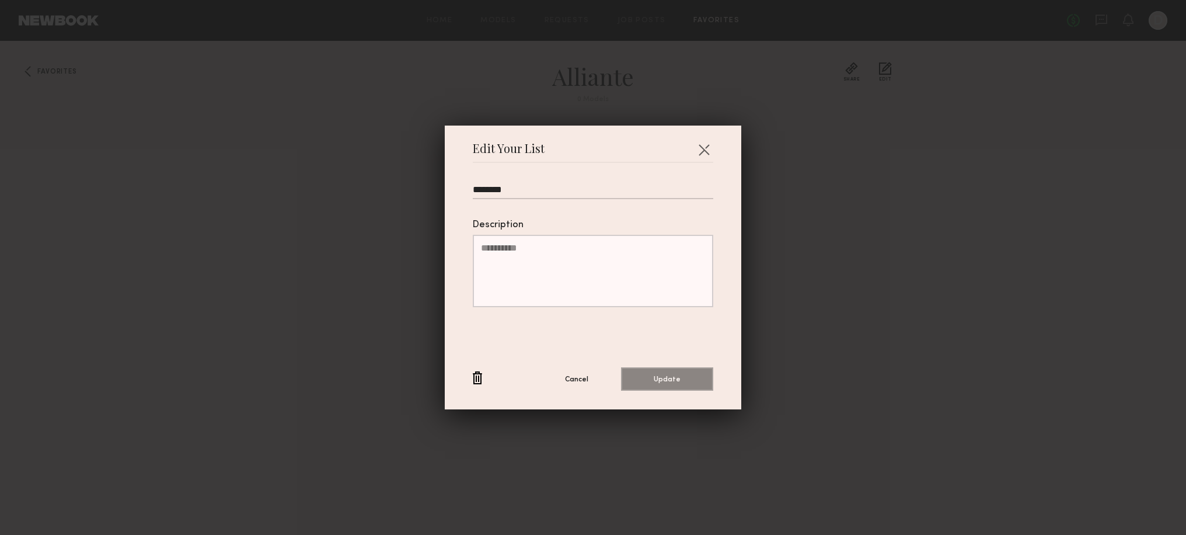
drag, startPoint x: 519, startPoint y: 189, endPoint x: 469, endPoint y: 187, distance: 50.2
click at [469, 187] on div "Edit Your List ******** Description Cancel Update" at bounding box center [593, 267] width 296 height 284
type input "*********"
click at [655, 377] on button "Update" at bounding box center [667, 378] width 92 height 23
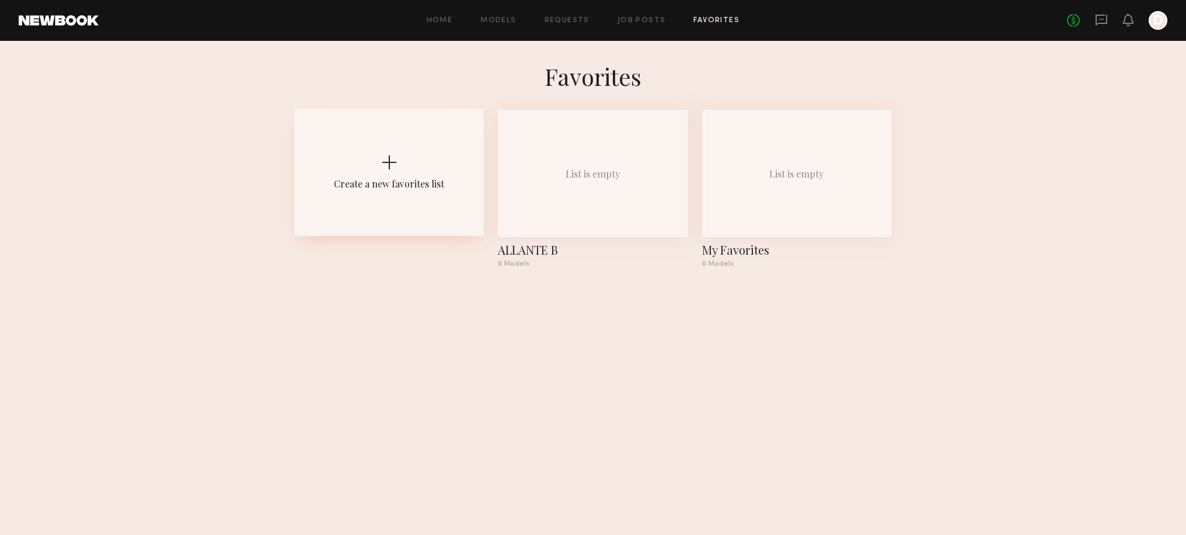
click at [404, 180] on div "Create a new favorites list" at bounding box center [389, 183] width 110 height 12
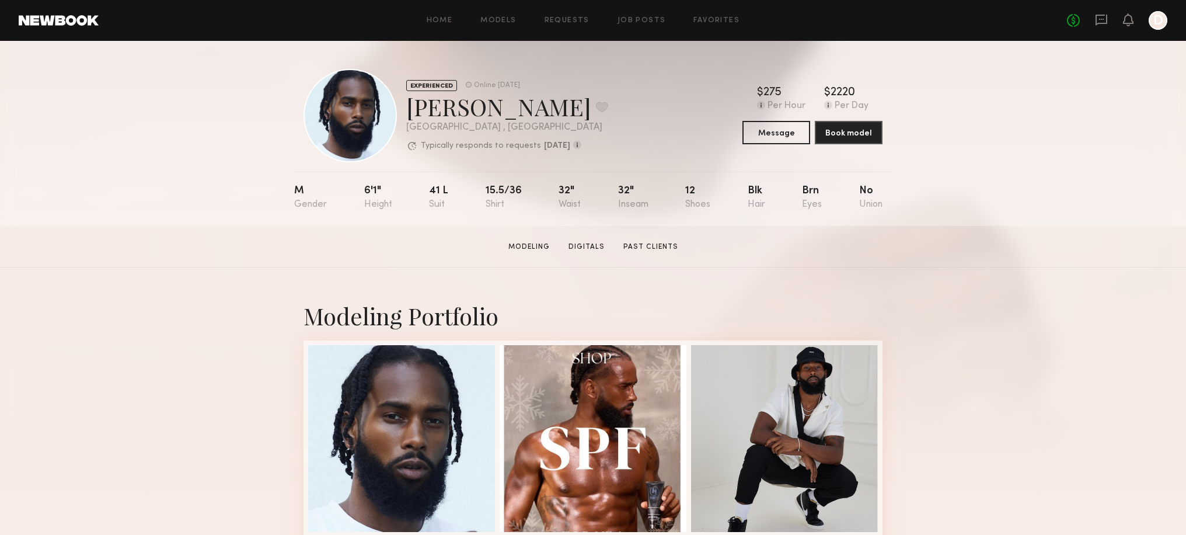
click at [383, 118] on div at bounding box center [349, 115] width 93 height 93
click at [596, 106] on button at bounding box center [602, 107] width 12 height 11
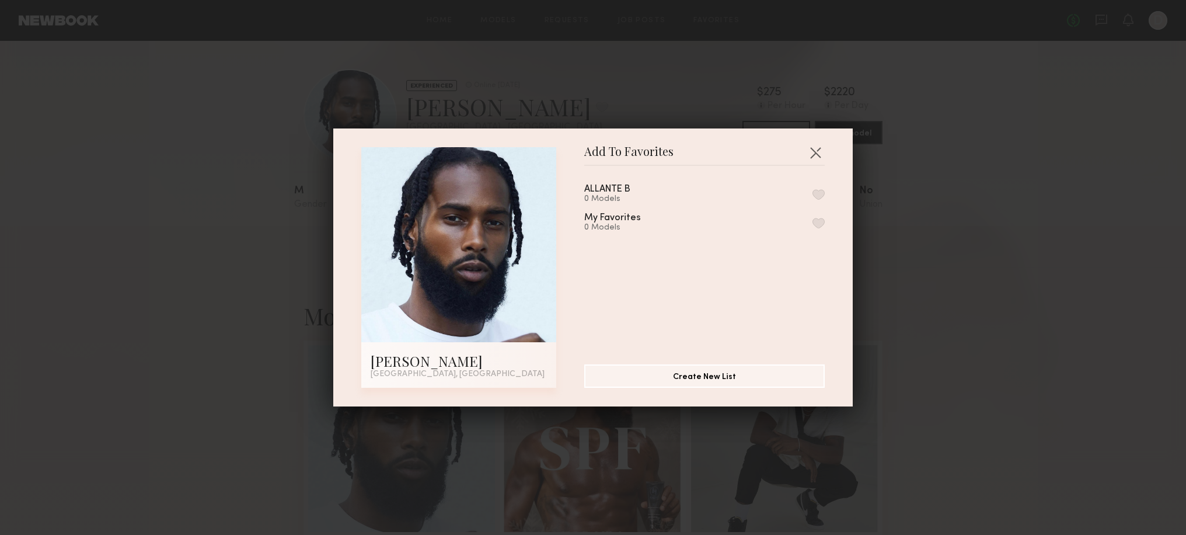
click at [622, 190] on div "ALLANTE B" at bounding box center [607, 189] width 46 height 10
click at [679, 376] on button "Create New List" at bounding box center [704, 375] width 240 height 23
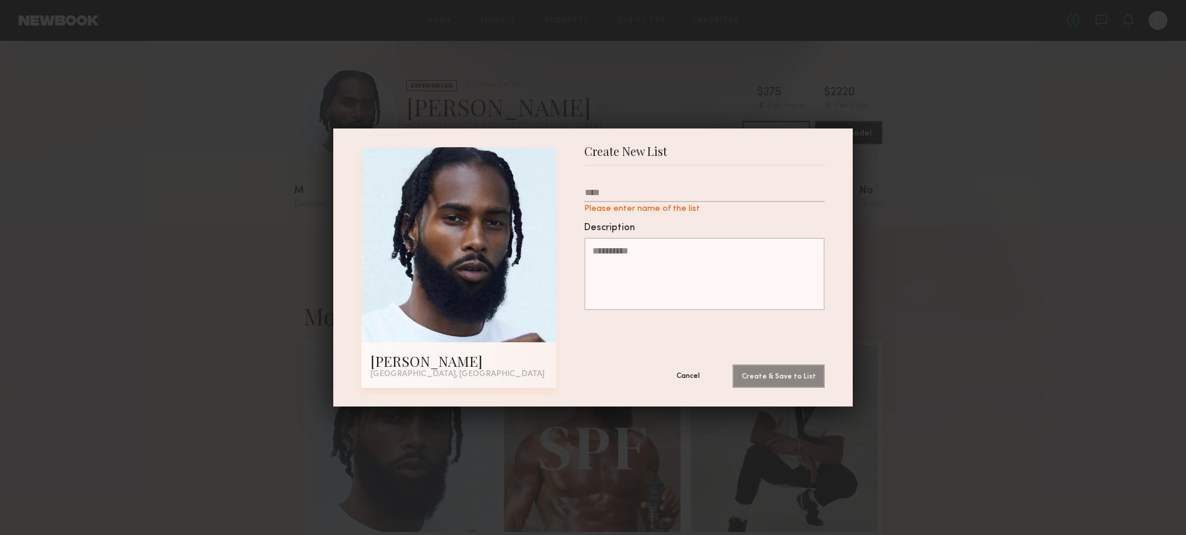
click at [686, 371] on button "Cancel" at bounding box center [688, 375] width 70 height 23
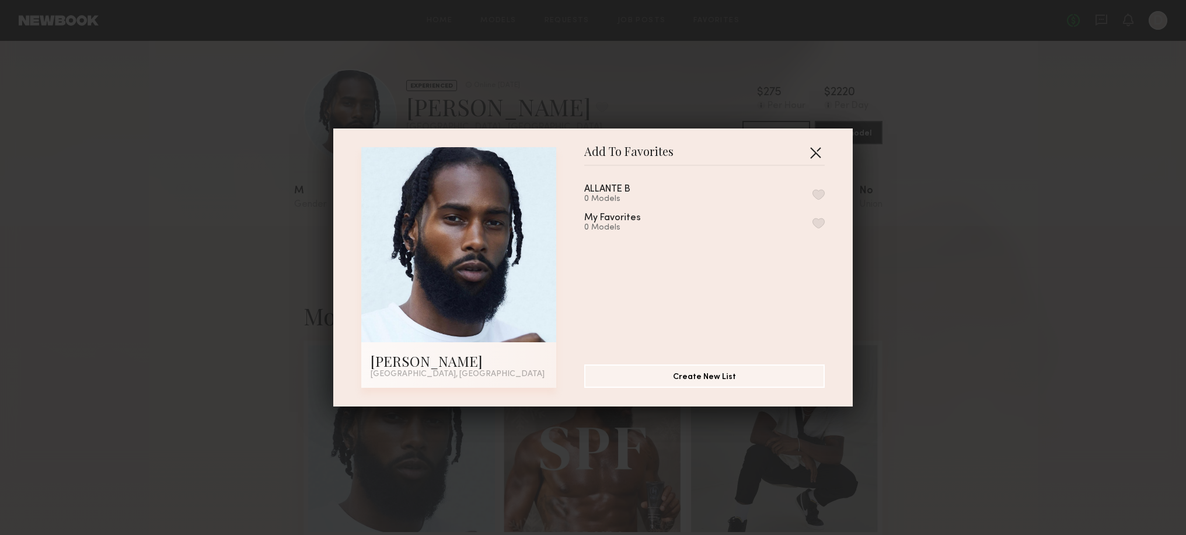
drag, startPoint x: 815, startPoint y: 152, endPoint x: 779, endPoint y: 208, distance: 66.7
click at [814, 152] on button "button" at bounding box center [815, 152] width 19 height 19
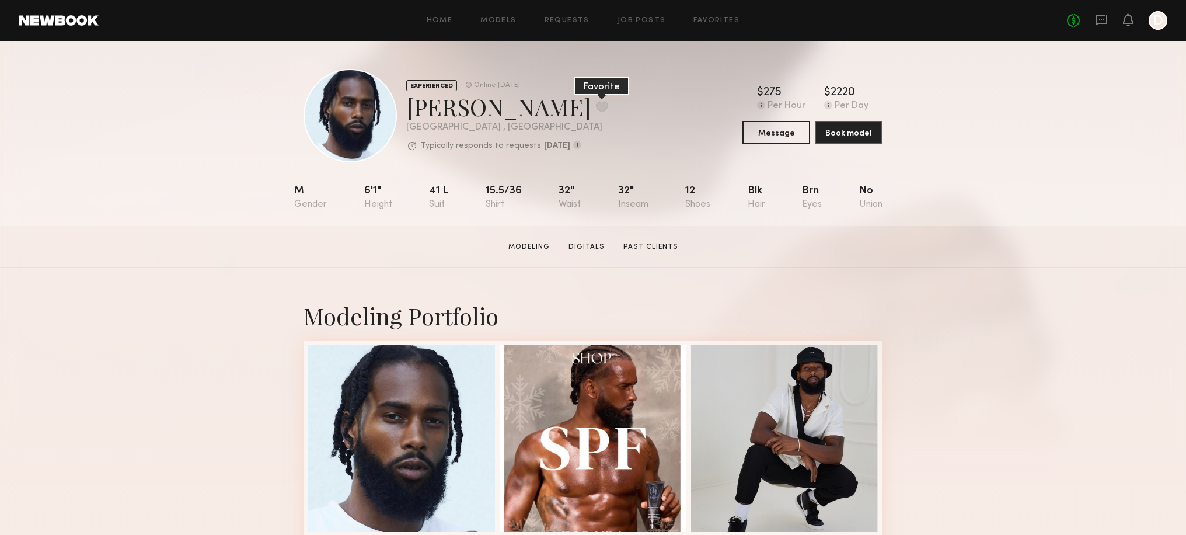
click at [596, 110] on button at bounding box center [602, 107] width 12 height 11
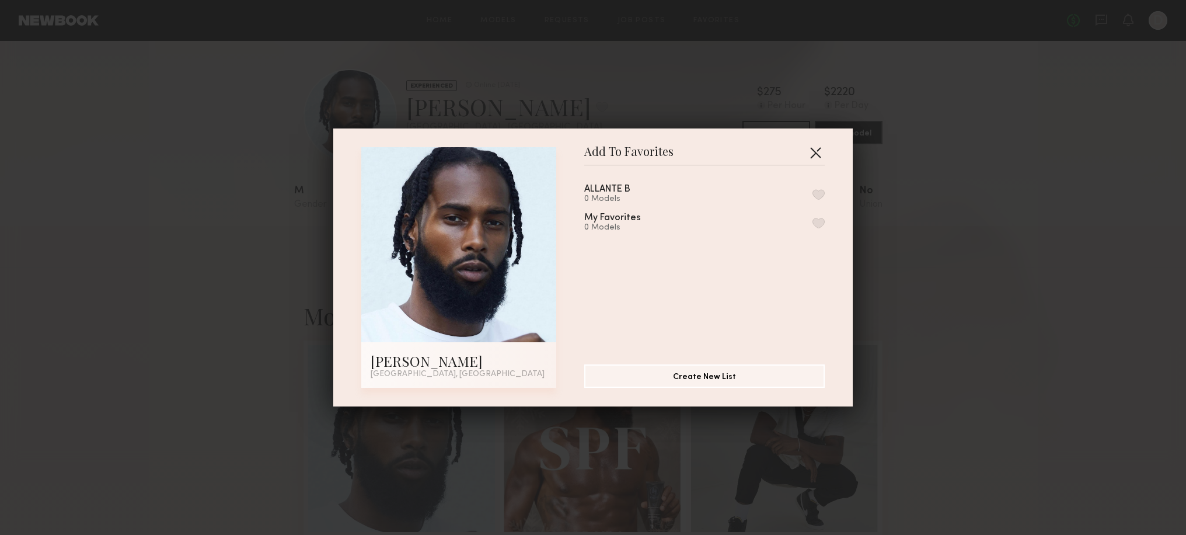
drag, startPoint x: 812, startPoint y: 152, endPoint x: 668, endPoint y: 123, distance: 147.1
click at [812, 152] on button "button" at bounding box center [815, 152] width 19 height 19
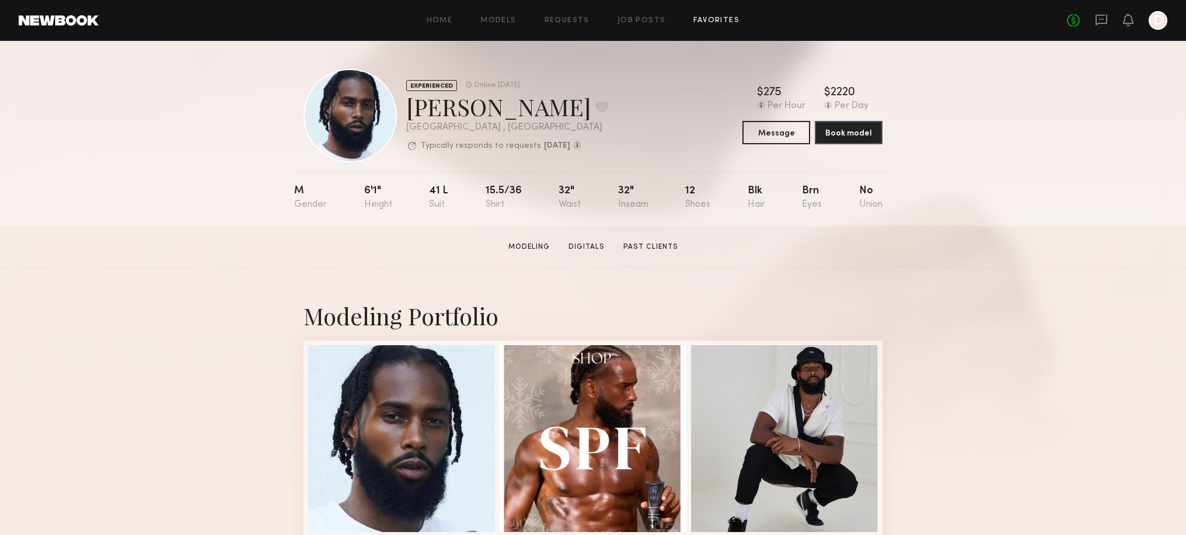
click at [706, 23] on link "Favorites" at bounding box center [716, 21] width 46 height 8
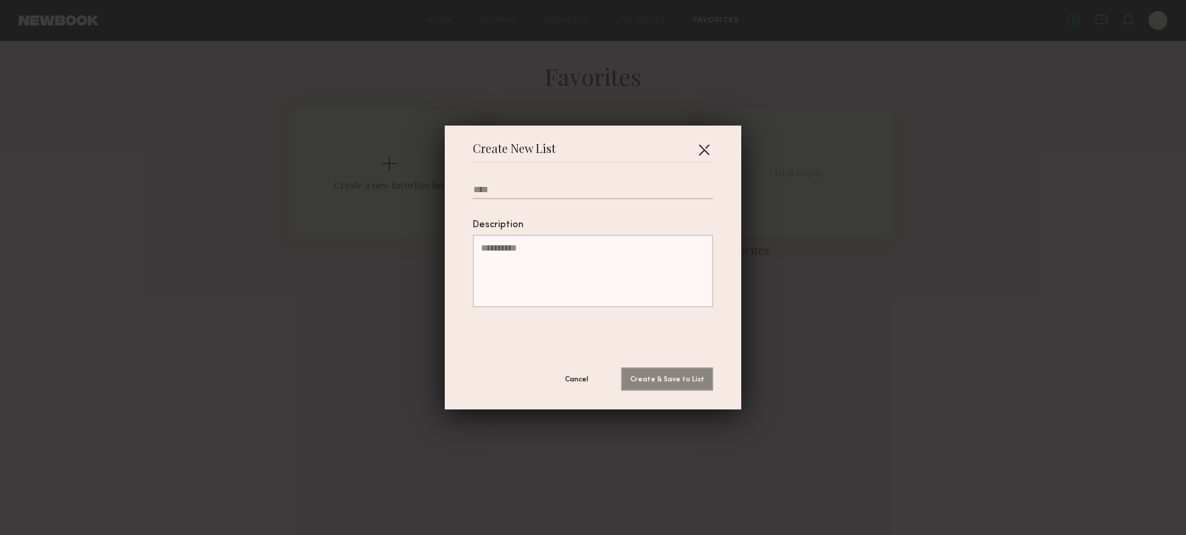
click at [702, 148] on button "button" at bounding box center [704, 149] width 19 height 19
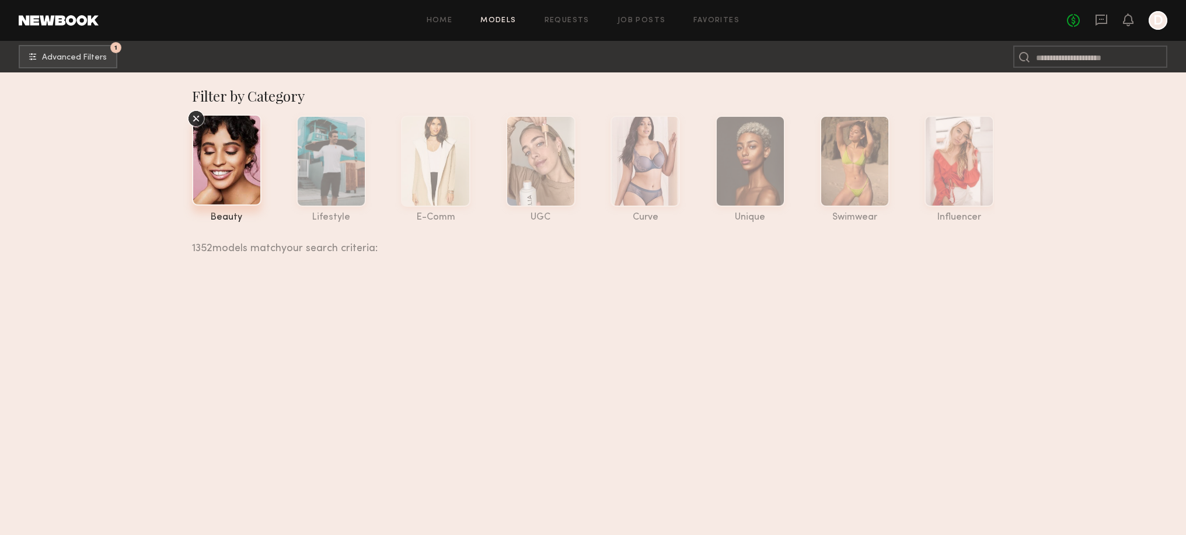
scroll to position [7515, 0]
